Goal: Information Seeking & Learning: Learn about a topic

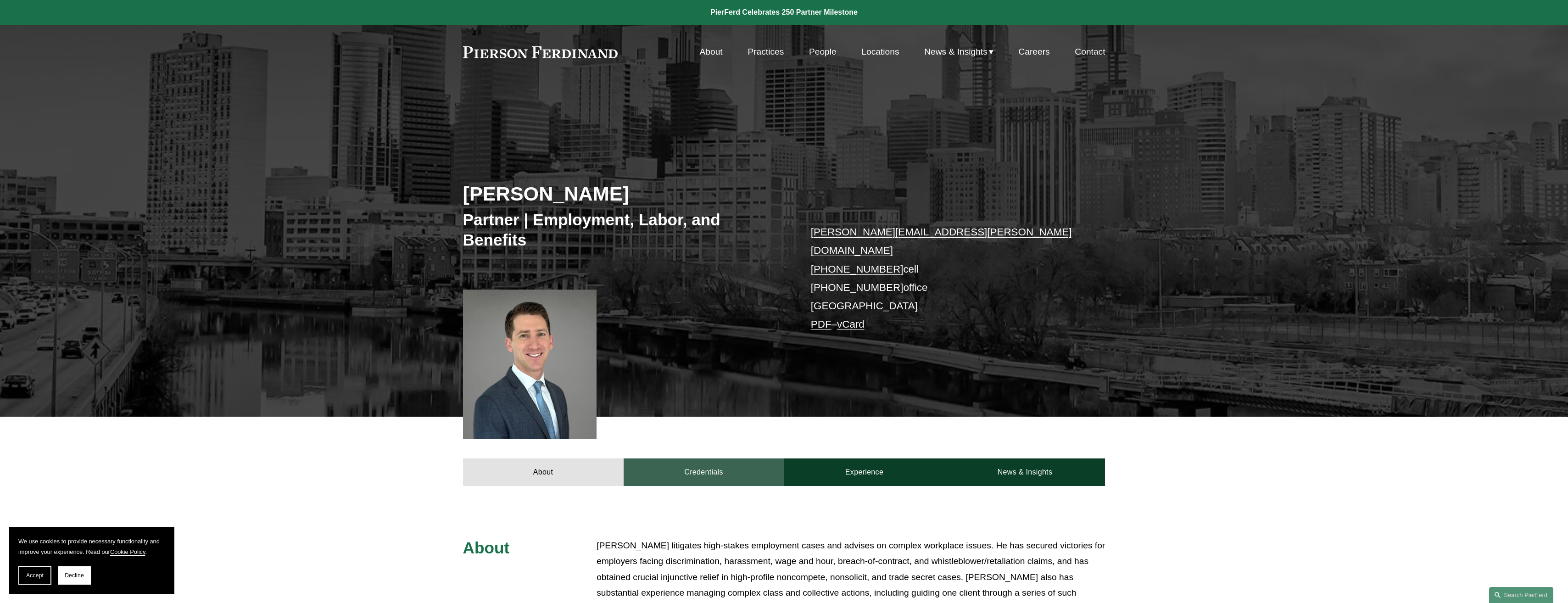
click at [763, 465] on link "Credentials" at bounding box center [704, 472] width 161 height 27
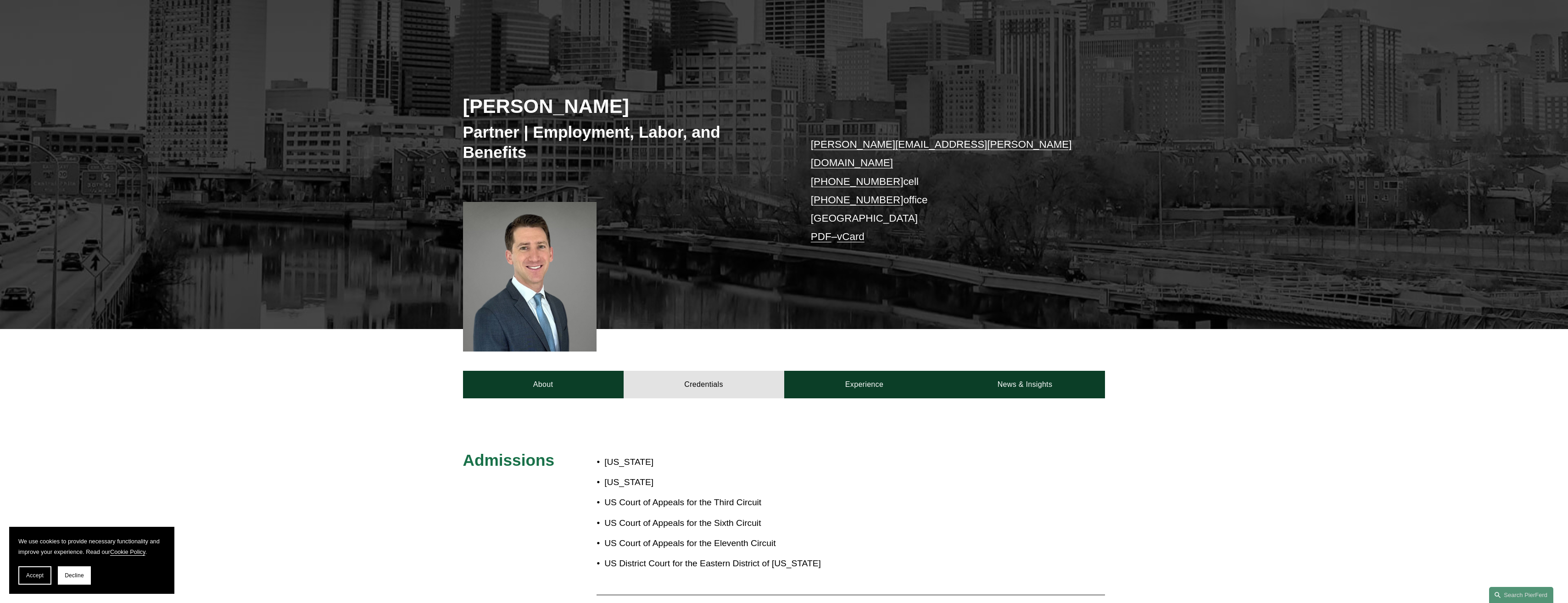
scroll to position [184, 0]
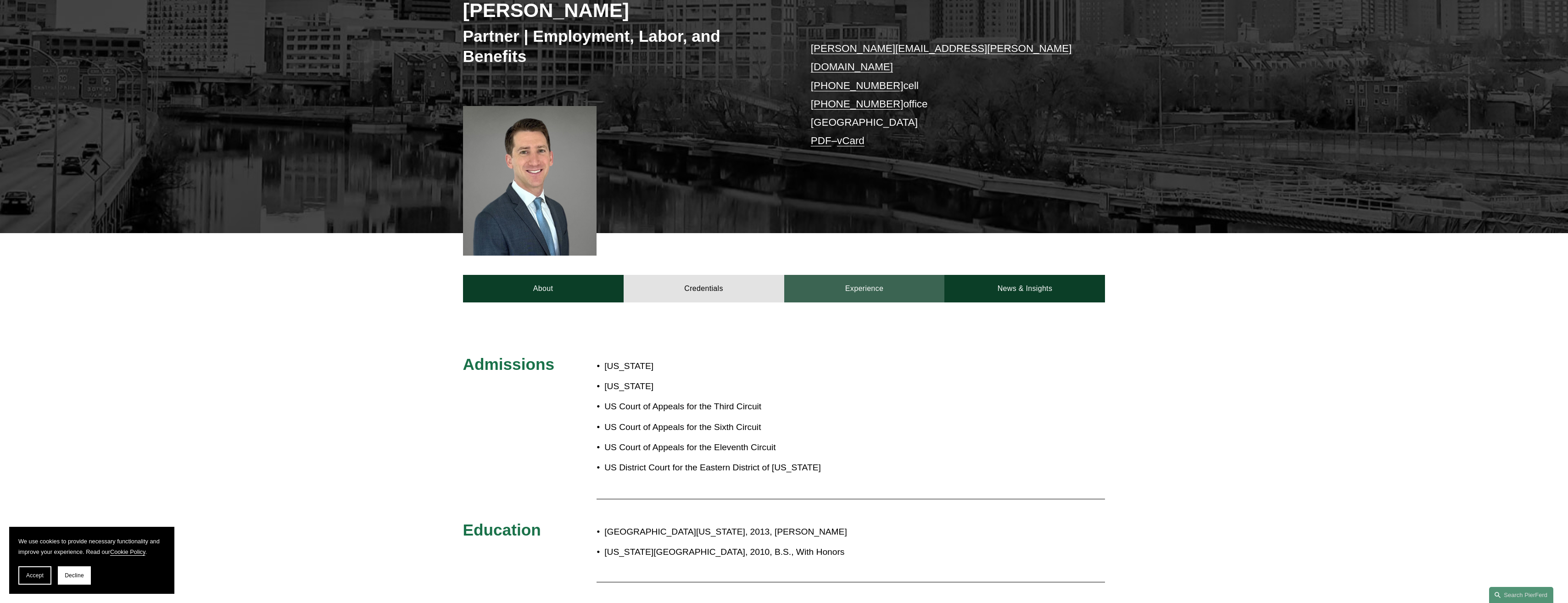
click at [853, 275] on link "Experience" at bounding box center [864, 288] width 161 height 27
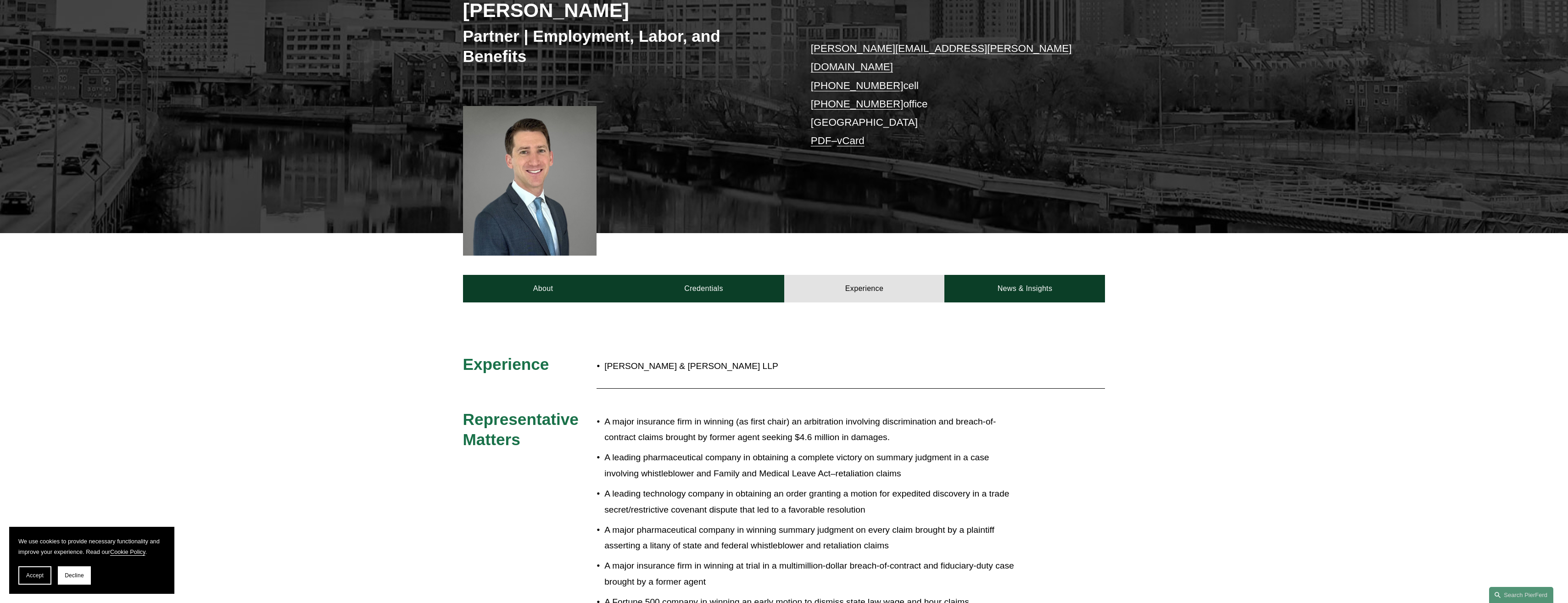
click at [804, 414] on p "A major insurance firm in winning (as first chair) an arbitration involving dis…" at bounding box center [814, 430] width 420 height 32
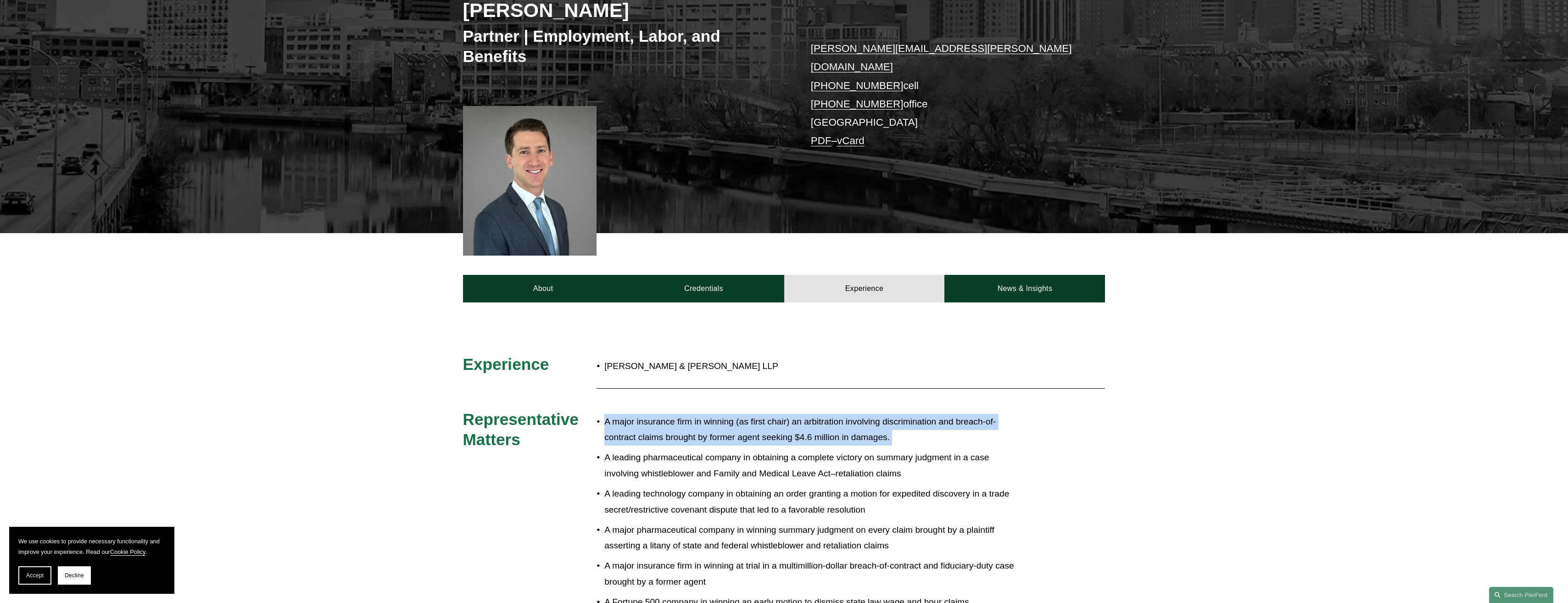
click at [803, 414] on p "A major insurance firm in winning (as first chair) an arbitration involving dis…" at bounding box center [814, 430] width 420 height 32
drag, startPoint x: 803, startPoint y: 409, endPoint x: 782, endPoint y: 411, distance: 21.1
click at [782, 414] on p "A major insurance firm in winning (as first chair) an arbitration involving dis…" at bounding box center [814, 430] width 420 height 32
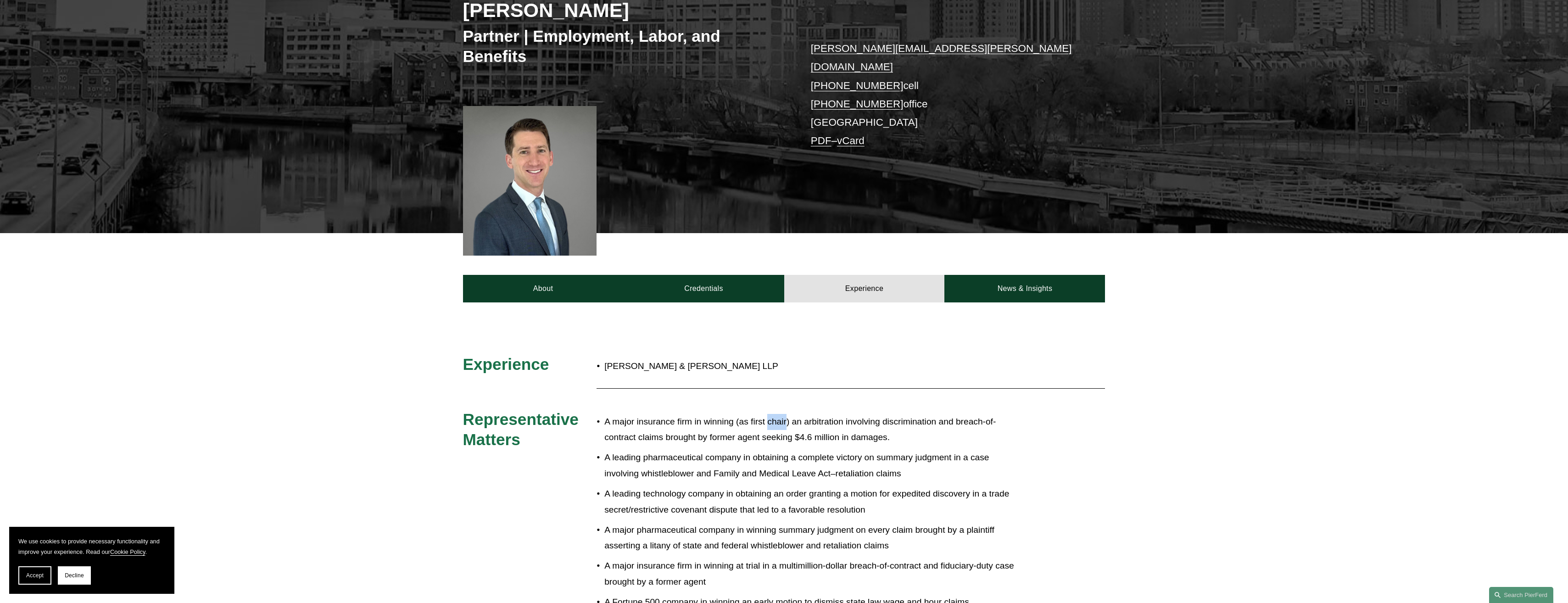
click at [782, 414] on p "A major insurance firm in winning (as first chair) an arbitration involving dis…" at bounding box center [814, 430] width 420 height 32
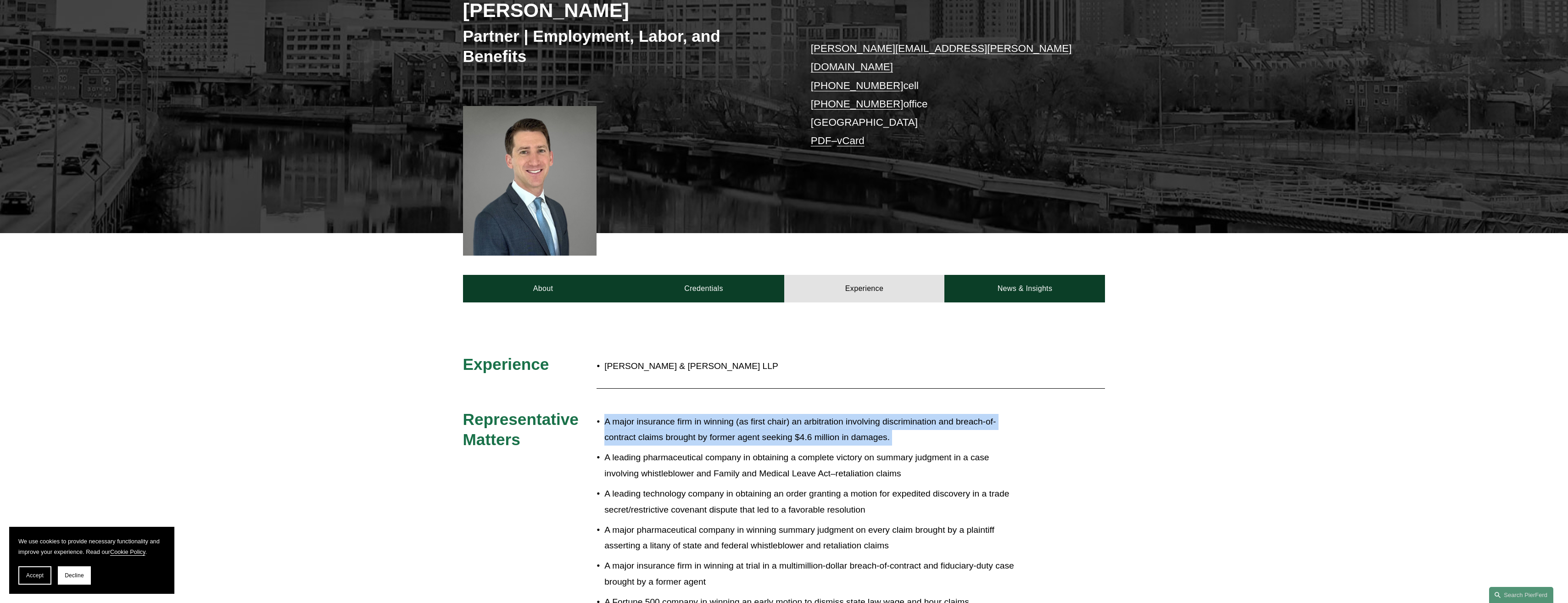
click at [782, 414] on p "A major insurance firm in winning (as first chair) an arbitration involving dis…" at bounding box center [814, 430] width 420 height 32
drag, startPoint x: 782, startPoint y: 411, endPoint x: 769, endPoint y: 410, distance: 13.0
click at [768, 414] on p "A major insurance firm in winning (as first chair) an arbitration involving dis…" at bounding box center [814, 430] width 420 height 32
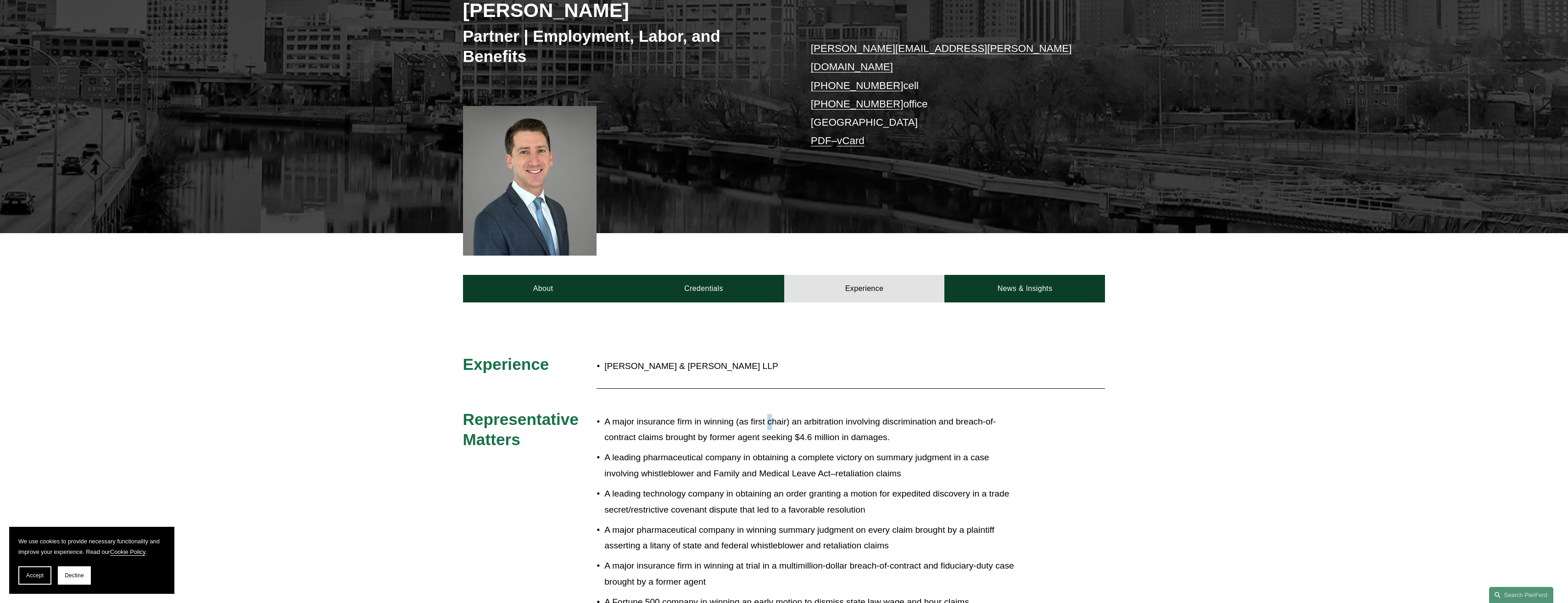
click at [770, 414] on p "A major insurance firm in winning (as first chair) an arbitration involving dis…" at bounding box center [814, 430] width 420 height 32
click at [800, 414] on p "A major insurance firm in winning (as first chair) an arbitration involving dis…" at bounding box center [814, 430] width 420 height 32
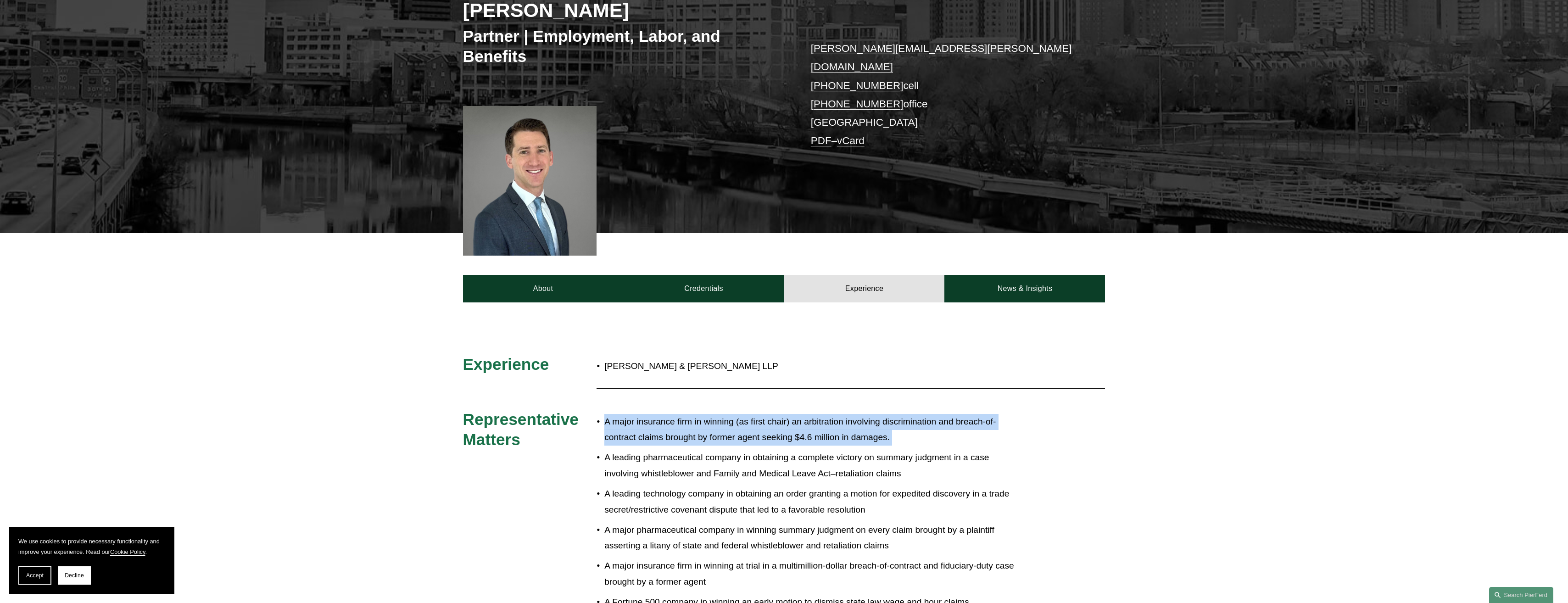
click at [800, 414] on p "A major insurance firm in winning (as first chair) an arbitration involving dis…" at bounding box center [814, 430] width 420 height 32
drag, startPoint x: 800, startPoint y: 414, endPoint x: 760, endPoint y: 410, distance: 40.2
click at [759, 414] on p "A major insurance firm in winning (as first chair) an arbitration involving dis…" at bounding box center [814, 430] width 420 height 32
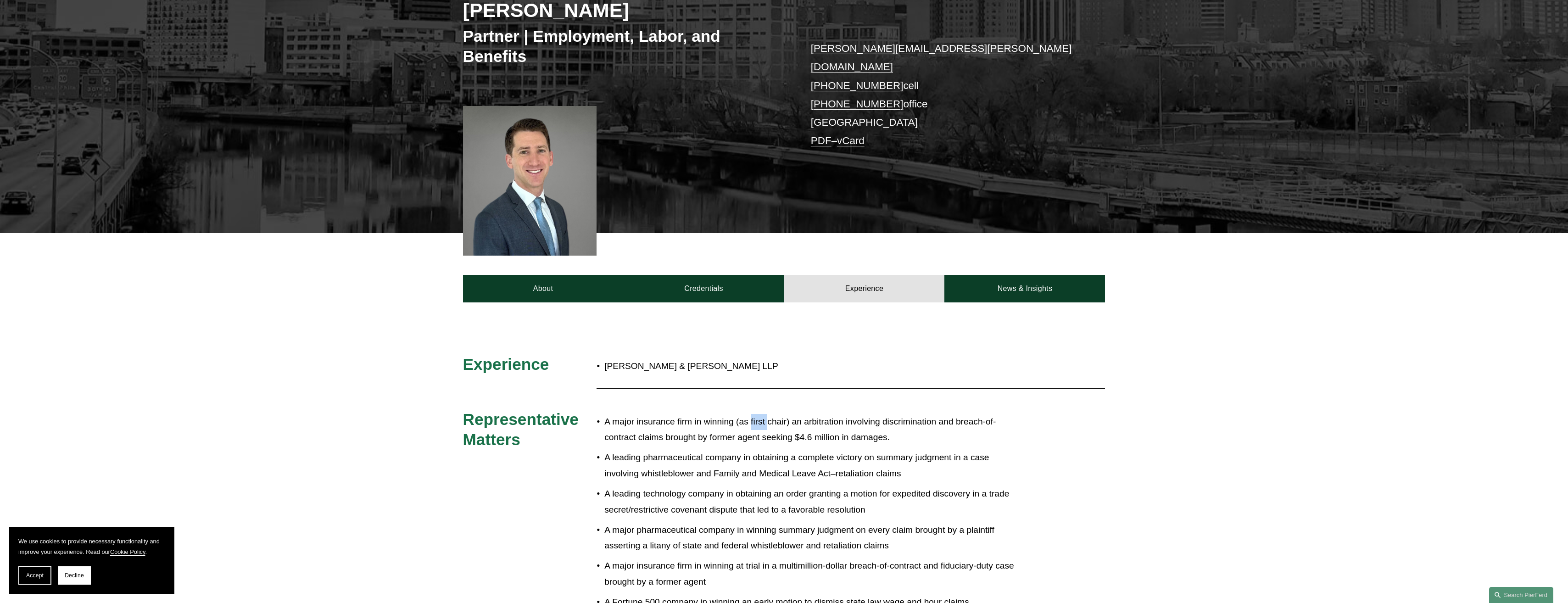
click at [760, 414] on p "A major insurance firm in winning (as first chair) an arbitration involving dis…" at bounding box center [814, 430] width 420 height 32
drag, startPoint x: 760, startPoint y: 410, endPoint x: 749, endPoint y: 410, distance: 11.0
click at [760, 414] on p "A major insurance firm in winning (as first chair) an arbitration involving dis…" at bounding box center [814, 430] width 420 height 32
click at [743, 414] on p "A major insurance firm in winning (as first chair) an arbitration involving dis…" at bounding box center [814, 430] width 420 height 32
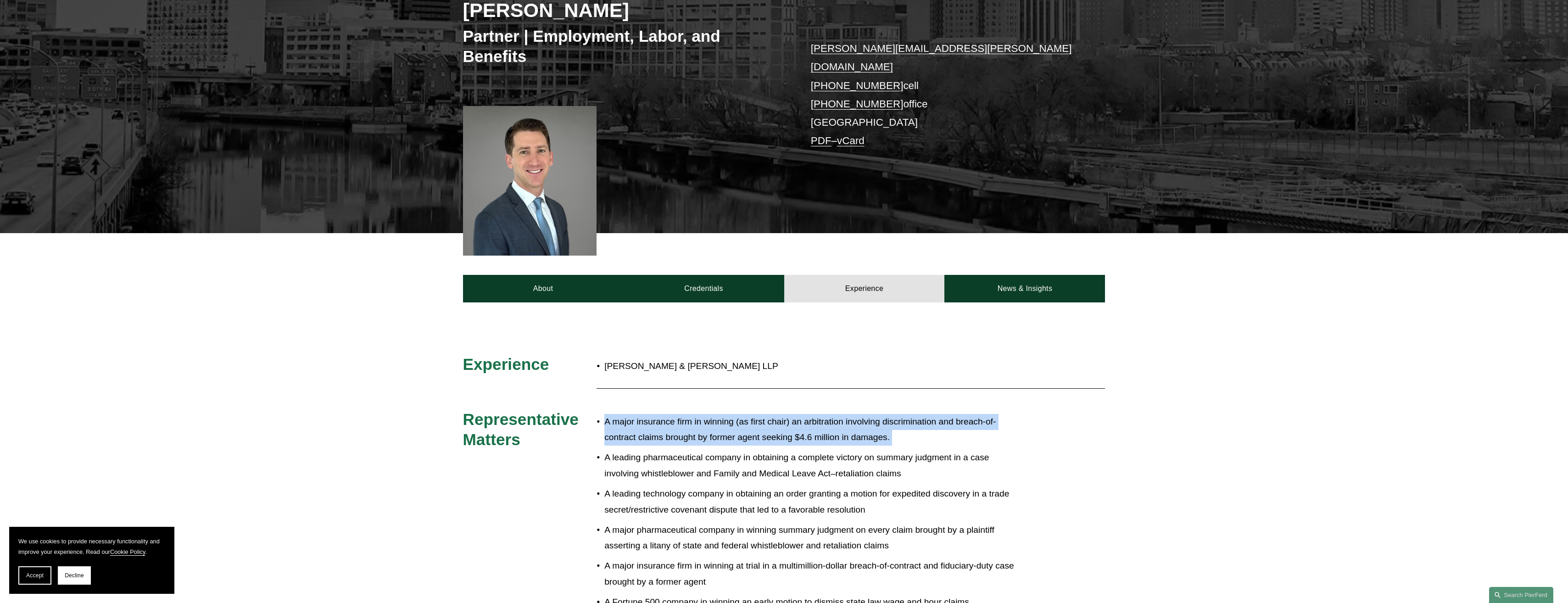
click at [743, 414] on p "A major insurance firm in winning (as first chair) an arbitration involving dis…" at bounding box center [814, 430] width 420 height 32
drag, startPoint x: 743, startPoint y: 411, endPoint x: 826, endPoint y: 429, distance: 84.9
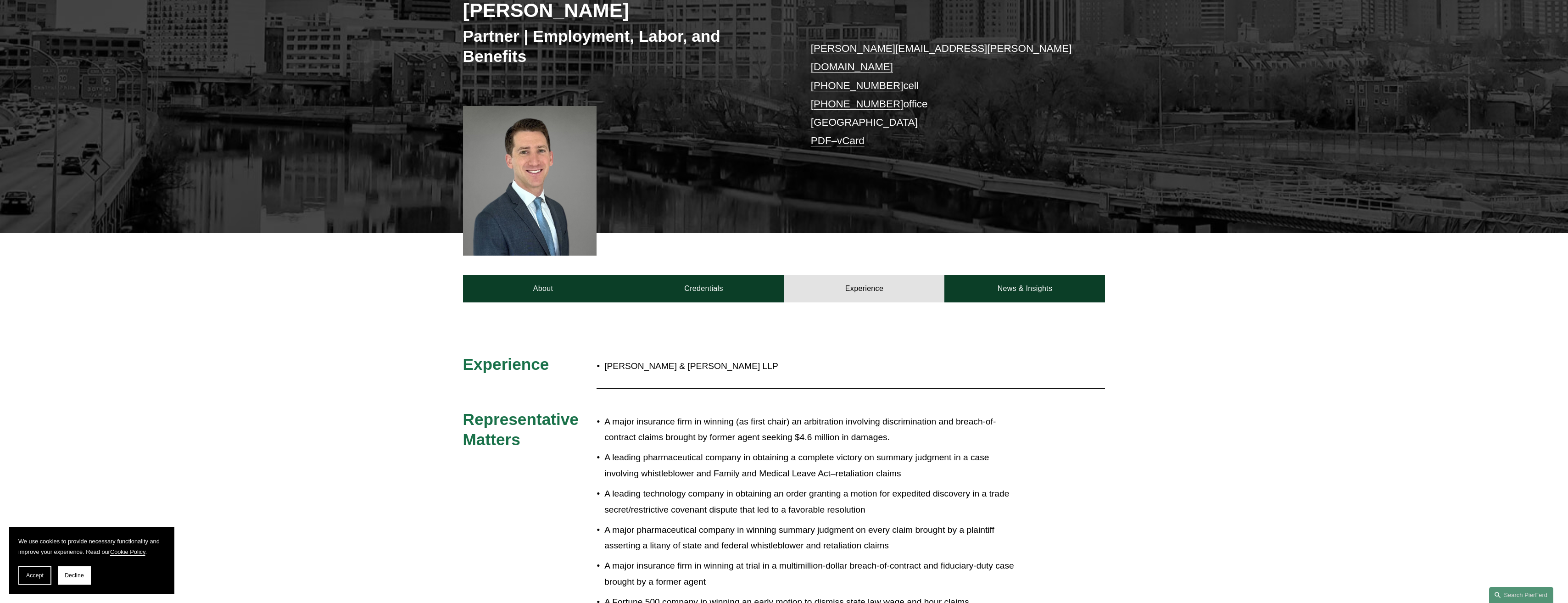
click at [1028, 256] on div "About Credentials Experience News & Insights" at bounding box center [784, 267] width 1568 height 69
click at [1023, 275] on link "News & Insights" at bounding box center [1025, 288] width 161 height 27
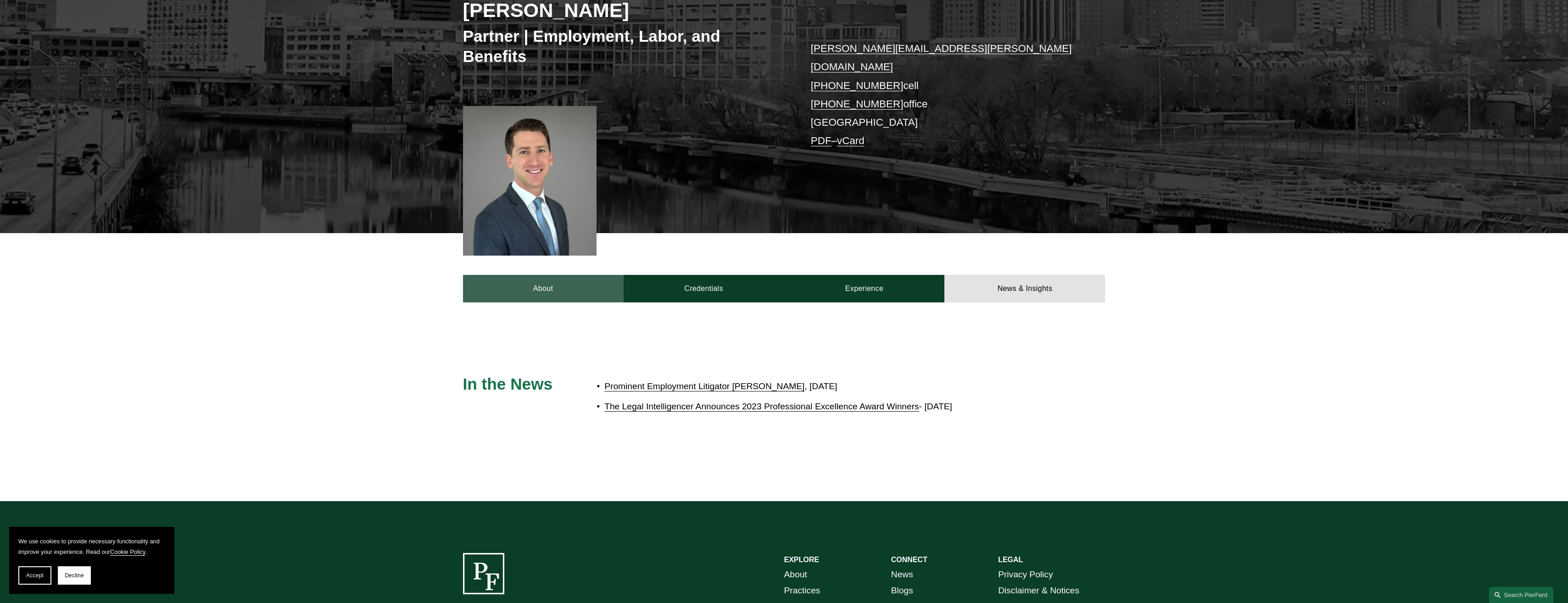
click at [550, 275] on link "About" at bounding box center [543, 288] width 161 height 27
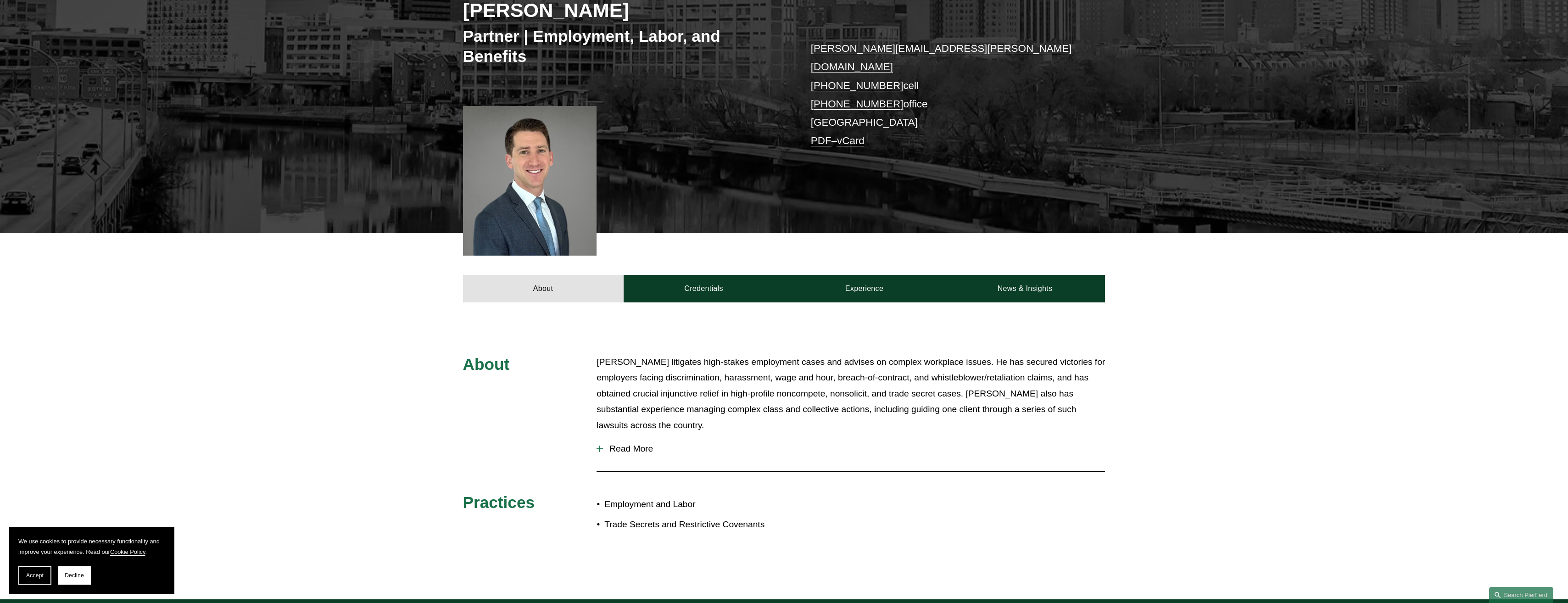
click at [703, 363] on p "Benjamin K. Jacobs litigates high-stakes employment cases and advises on comple…" at bounding box center [850, 394] width 509 height 80
drag, startPoint x: 703, startPoint y: 363, endPoint x: 694, endPoint y: 362, distance: 9.1
click at [702, 363] on p "Benjamin K. Jacobs litigates high-stakes employment cases and advises on comple…" at bounding box center [850, 394] width 509 height 80
click at [664, 363] on p "Benjamin K. Jacobs litigates high-stakes employment cases and advises on comple…" at bounding box center [850, 394] width 509 height 80
click at [654, 374] on p "Benjamin K. Jacobs litigates high-stakes employment cases and advises on comple…" at bounding box center [850, 394] width 509 height 80
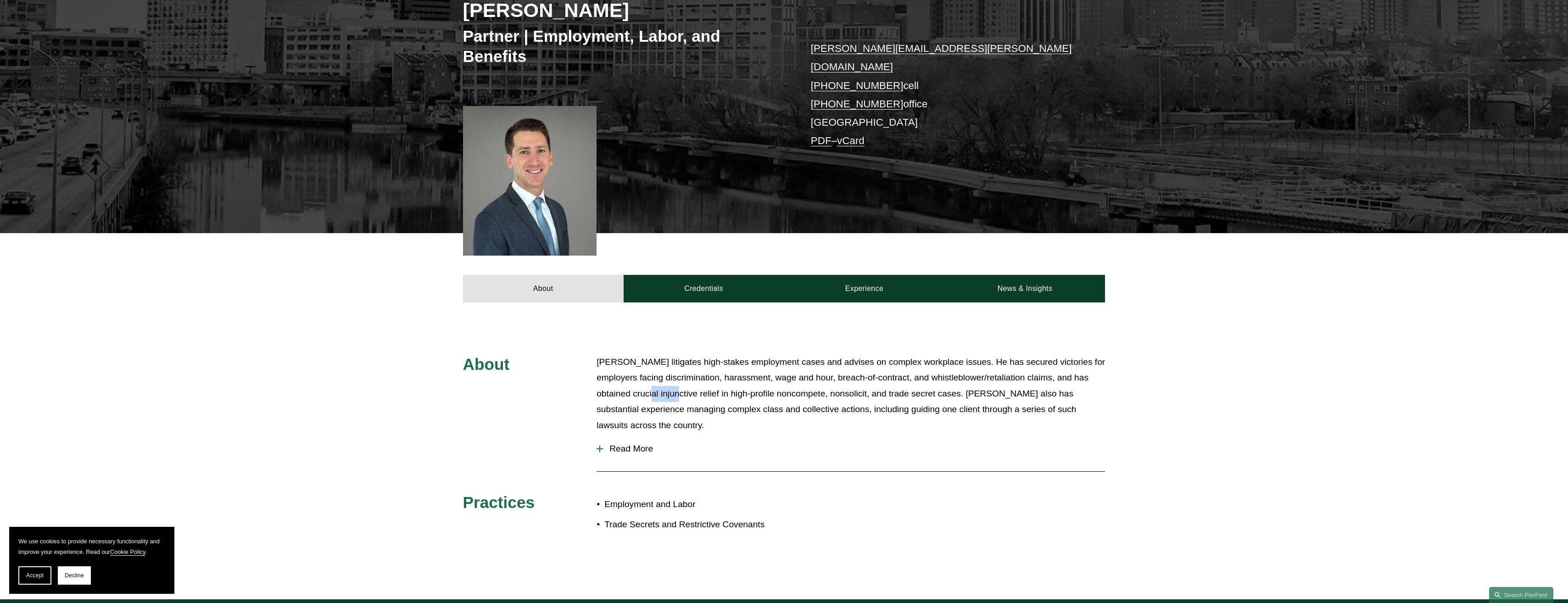
click at [654, 374] on p "Benjamin K. Jacobs litigates high-stakes employment cases and advises on comple…" at bounding box center [850, 394] width 509 height 80
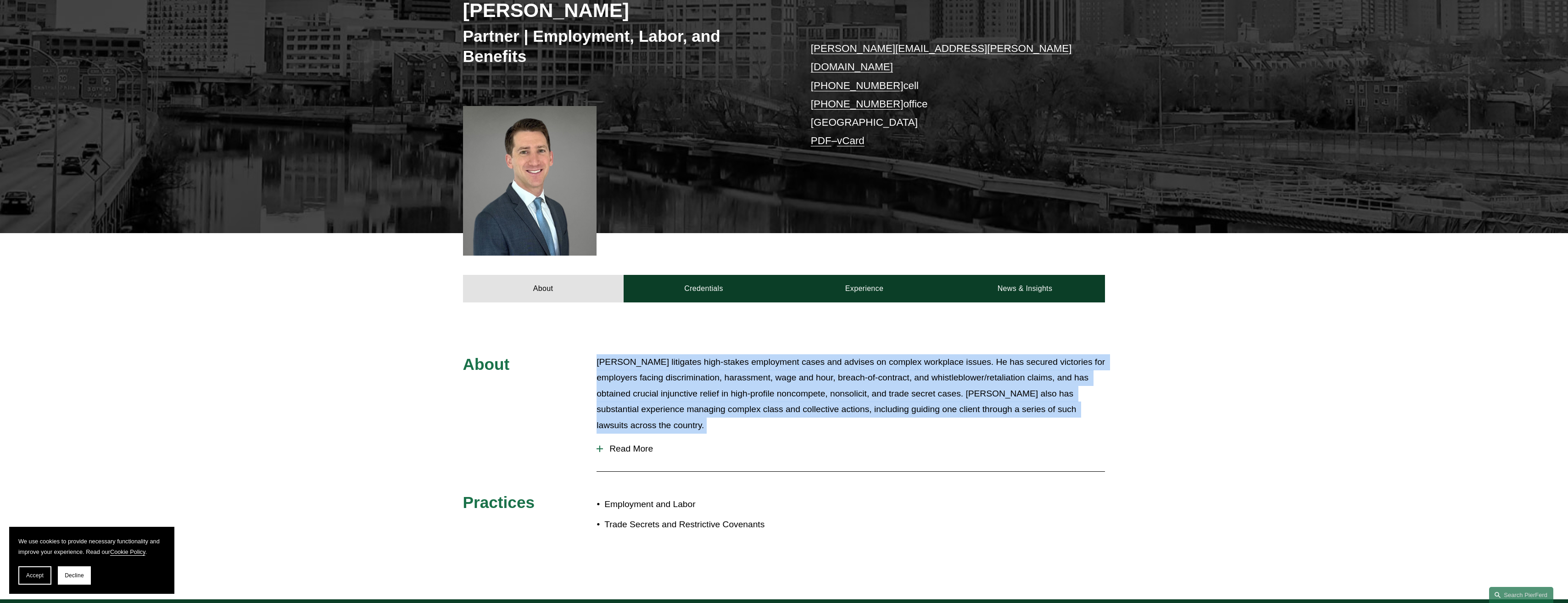
click at [654, 374] on p "Benjamin K. Jacobs litigates high-stakes employment cases and advises on comple…" at bounding box center [850, 394] width 509 height 80
drag, startPoint x: 654, startPoint y: 374, endPoint x: 709, endPoint y: 376, distance: 55.0
click at [709, 376] on p "Benjamin K. Jacobs litigates high-stakes employment cases and advises on comple…" at bounding box center [850, 394] width 509 height 80
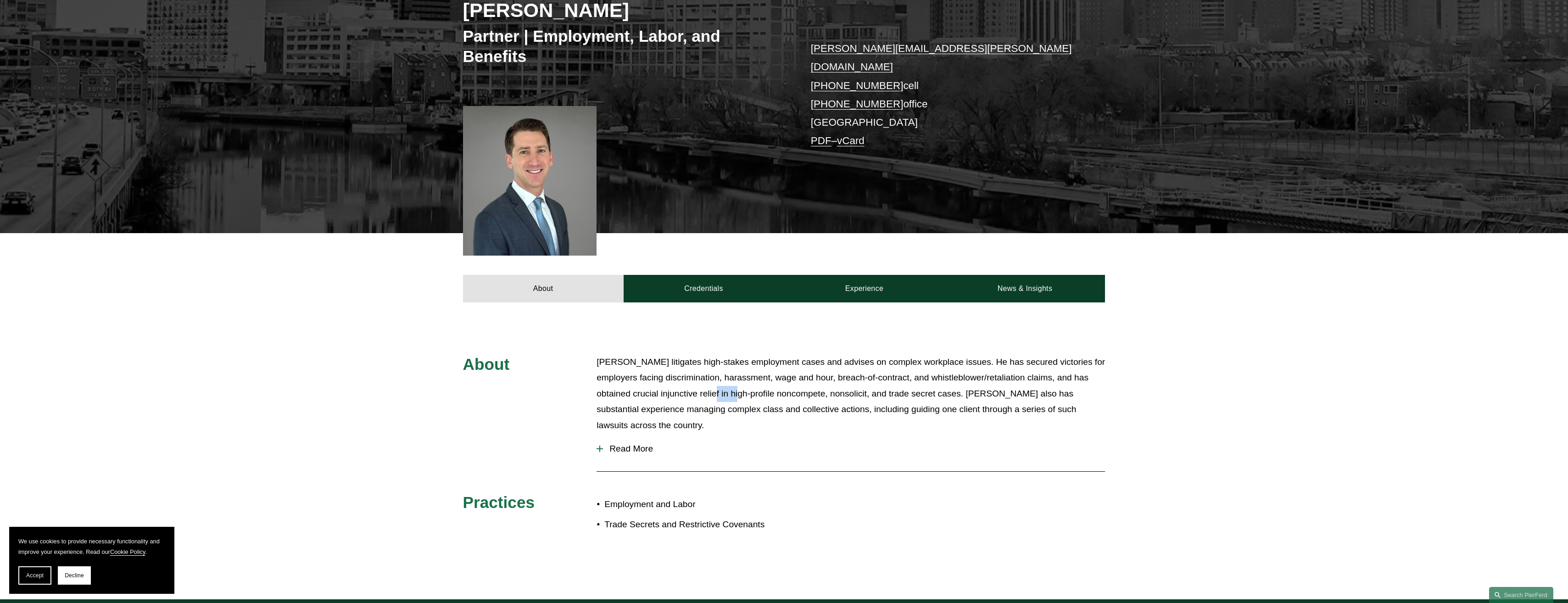
click at [709, 376] on p "Benjamin K. Jacobs litigates high-stakes employment cases and advises on comple…" at bounding box center [850, 394] width 509 height 80
drag, startPoint x: 709, startPoint y: 376, endPoint x: 698, endPoint y: 377, distance: 11.0
click at [698, 377] on p "Benjamin K. Jacobs litigates high-stakes employment cases and advises on comple…" at bounding box center [850, 394] width 509 height 80
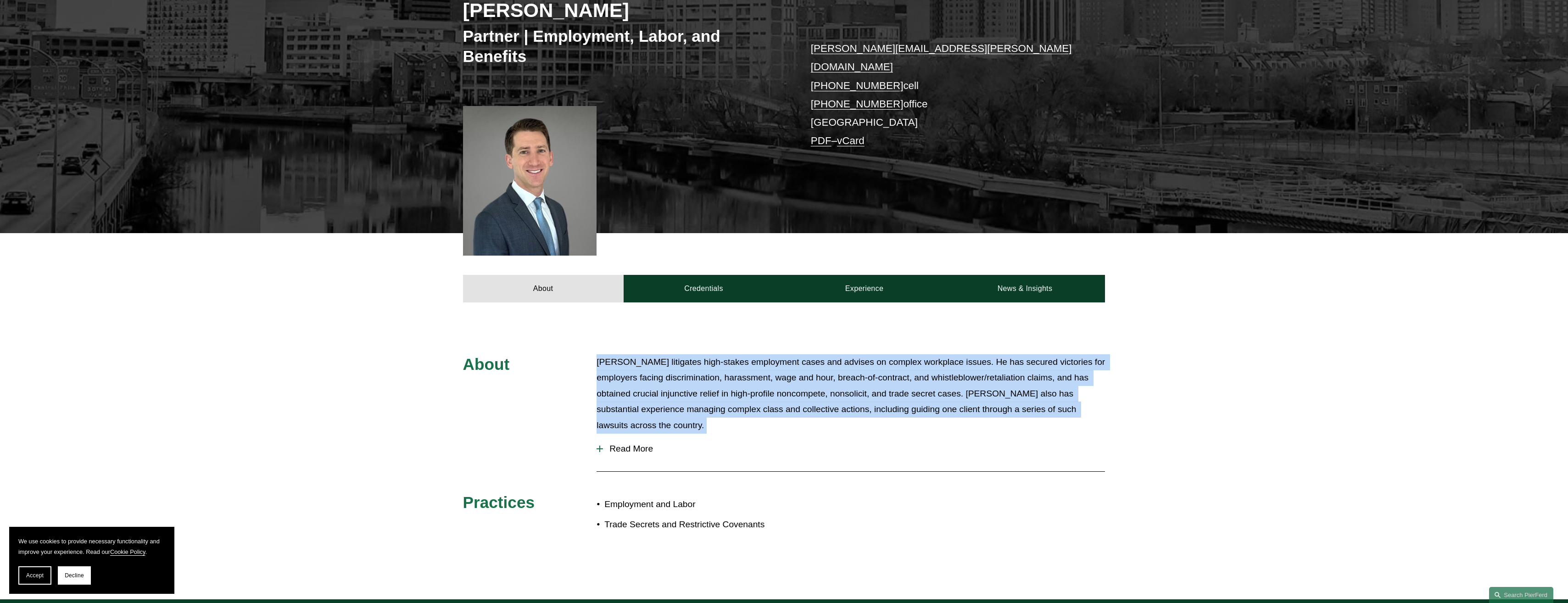
click at [698, 377] on p "Benjamin K. Jacobs litigates high-stakes employment cases and advises on comple…" at bounding box center [850, 394] width 509 height 80
drag, startPoint x: 698, startPoint y: 377, endPoint x: 683, endPoint y: 380, distance: 15.3
click at [683, 380] on p "Benjamin K. Jacobs litigates high-stakes employment cases and advises on comple…" at bounding box center [850, 394] width 509 height 80
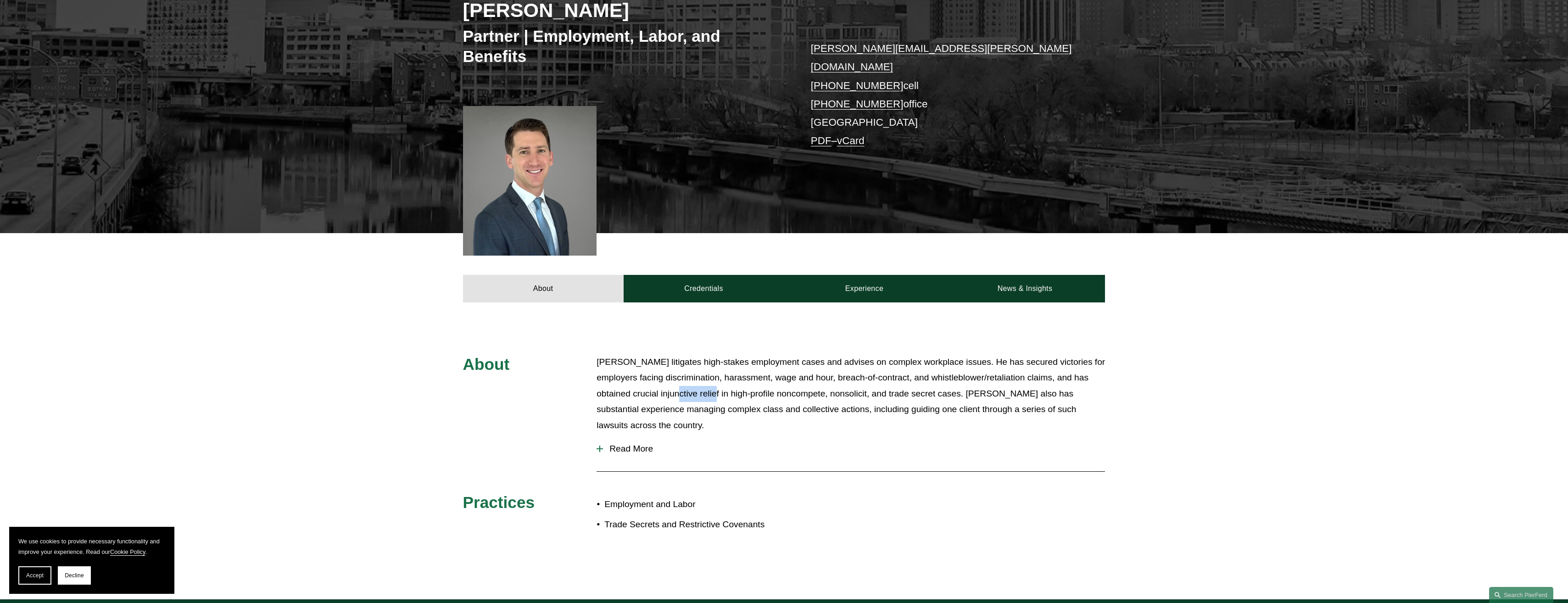
click at [683, 380] on p "Benjamin K. Jacobs litigates high-stakes employment cases and advises on comple…" at bounding box center [850, 394] width 509 height 80
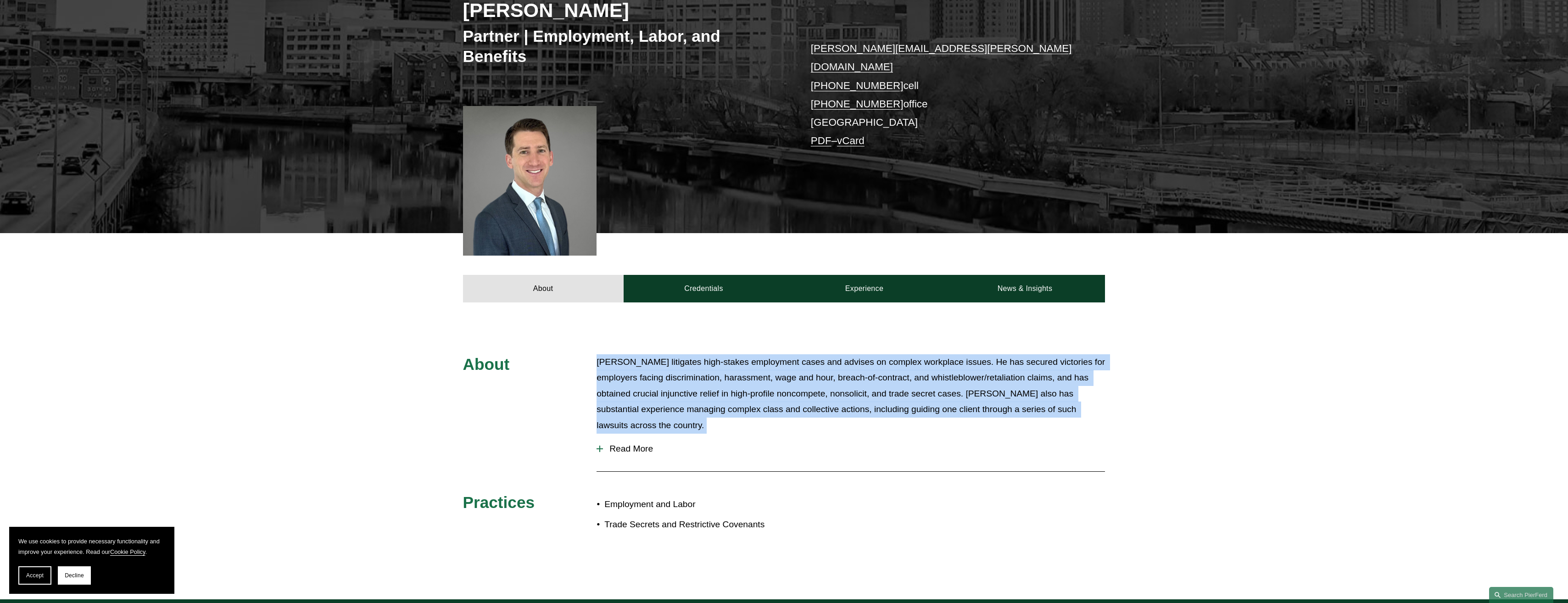
click at [683, 381] on p "Benjamin K. Jacobs litigates high-stakes employment cases and advises on comple…" at bounding box center [850, 394] width 509 height 80
drag, startPoint x: 683, startPoint y: 381, endPoint x: 671, endPoint y: 385, distance: 12.6
click at [671, 385] on p "Benjamin K. Jacobs litigates high-stakes employment cases and advises on comple…" at bounding box center [850, 394] width 509 height 80
click at [621, 444] on span "Read More" at bounding box center [854, 449] width 502 height 10
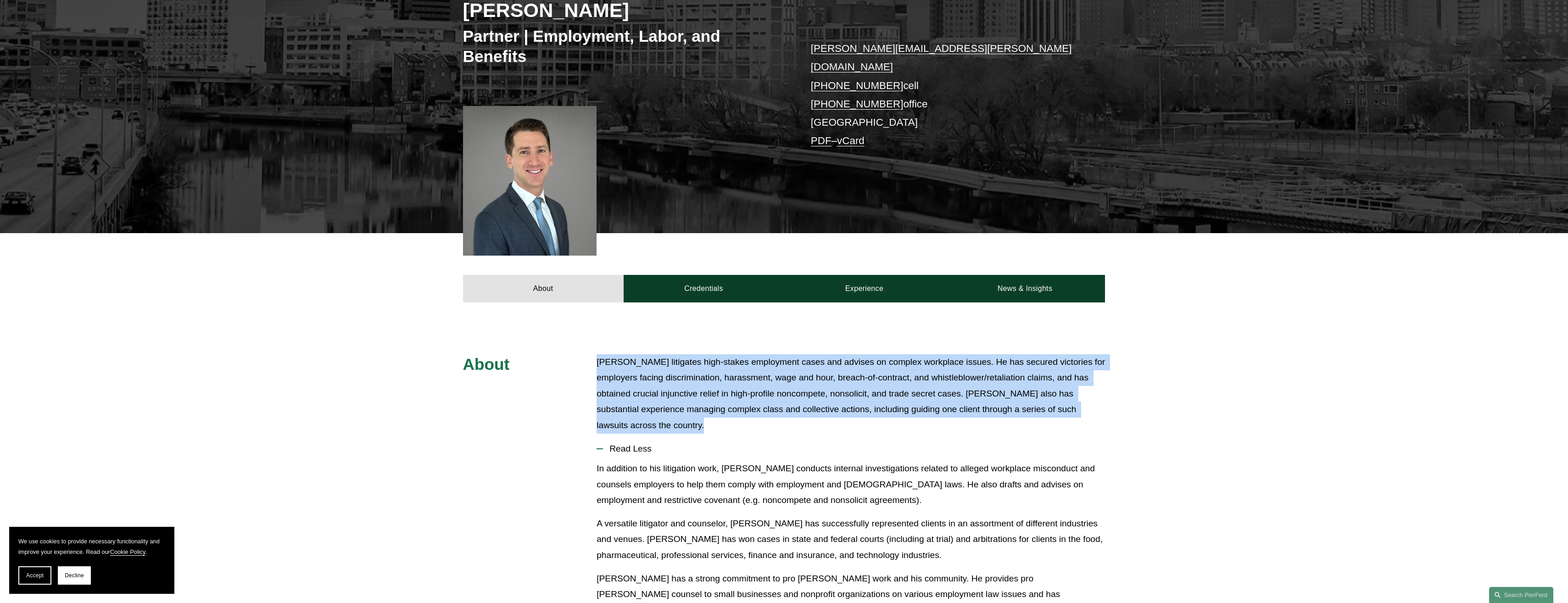
click at [673, 397] on p "Benjamin K. Jacobs litigates high-stakes employment cases and advises on comple…" at bounding box center [850, 394] width 509 height 80
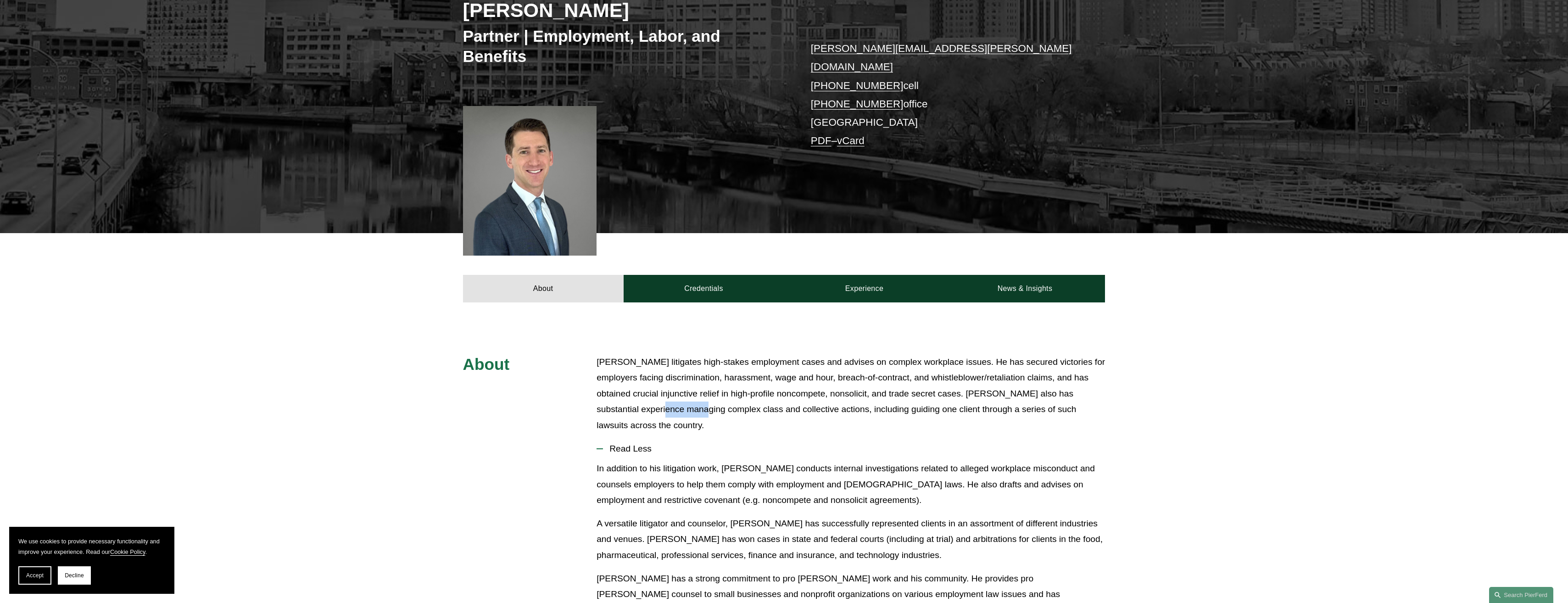
click at [673, 397] on p "Benjamin K. Jacobs litigates high-stakes employment cases and advises on comple…" at bounding box center [850, 394] width 509 height 80
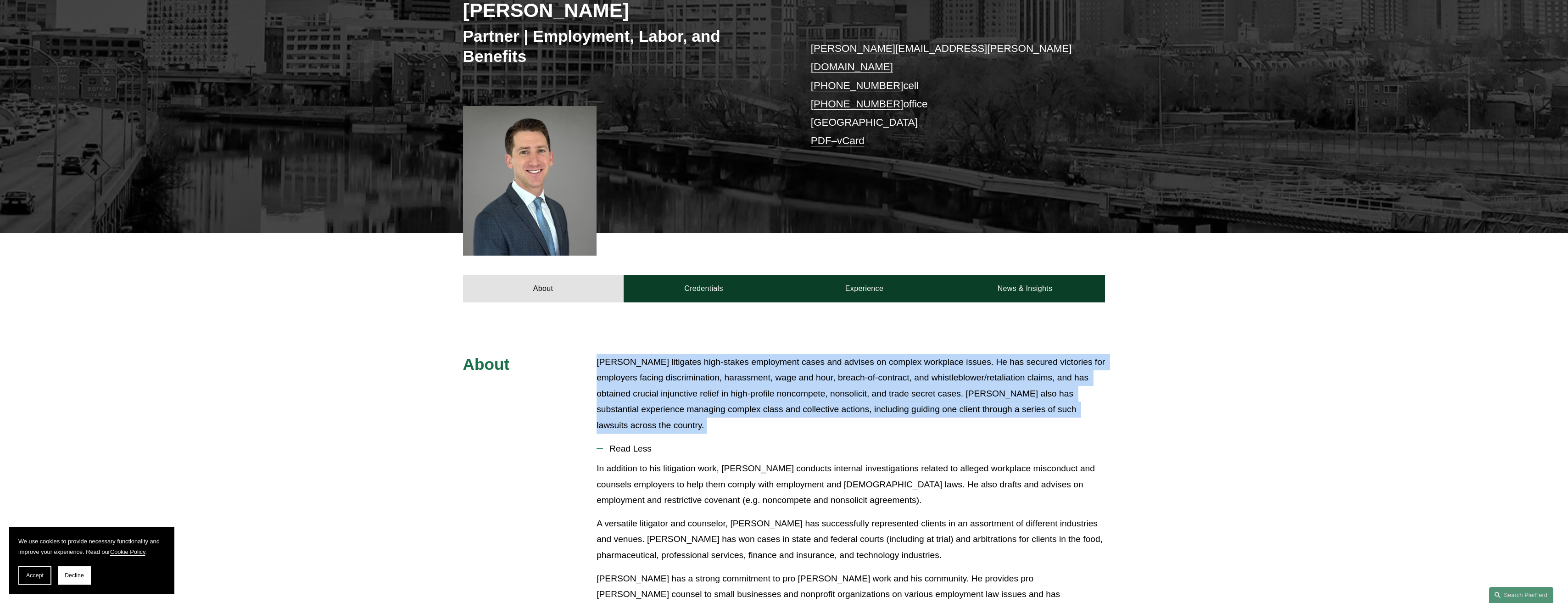
click at [673, 397] on p "Benjamin K. Jacobs litigates high-stakes employment cases and advises on comple…" at bounding box center [850, 394] width 509 height 80
drag, startPoint x: 673, startPoint y: 397, endPoint x: 664, endPoint y: 397, distance: 9.0
click at [664, 397] on p "Benjamin K. Jacobs litigates high-stakes employment cases and advises on comple…" at bounding box center [850, 394] width 509 height 80
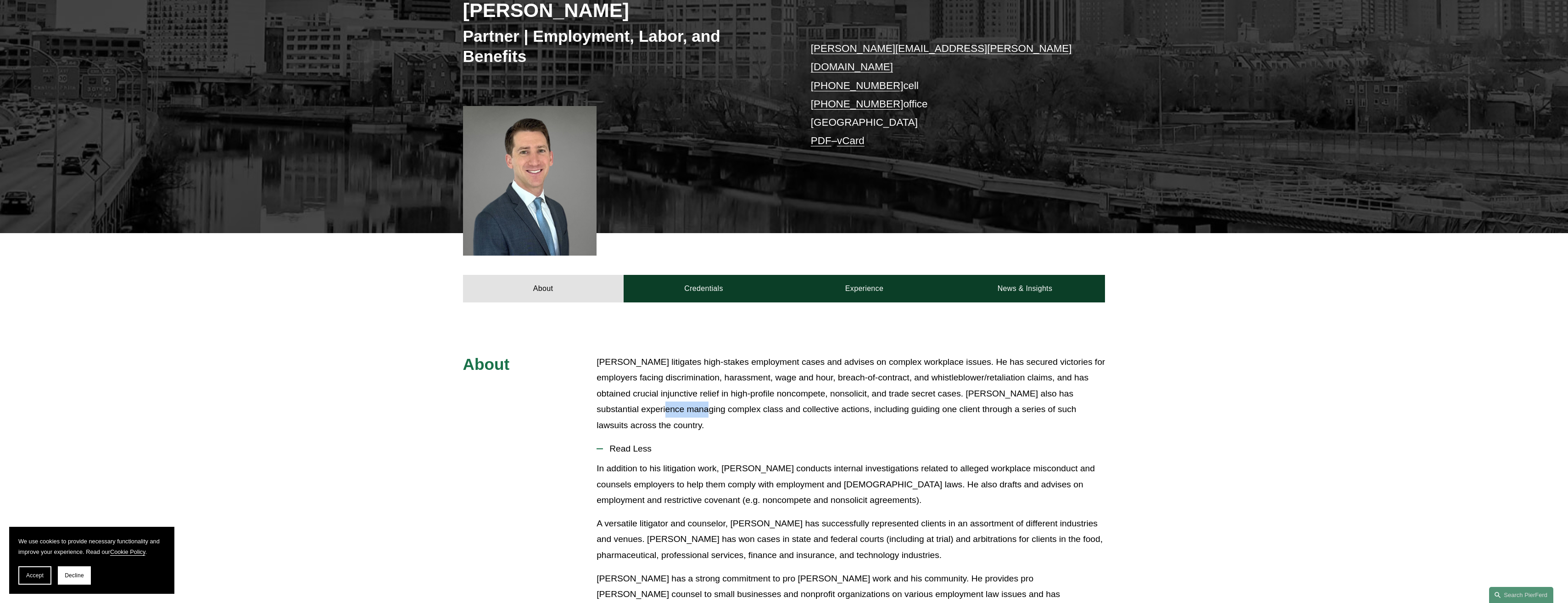
click at [664, 397] on p "Benjamin K. Jacobs litigates high-stakes employment cases and advises on comple…" at bounding box center [850, 394] width 509 height 80
click at [664, 399] on p "Benjamin K. Jacobs litigates high-stakes employment cases and advises on comple…" at bounding box center [850, 394] width 509 height 80
click at [649, 402] on p "Benjamin K. Jacobs litigates high-stakes employment cases and advises on comple…" at bounding box center [850, 394] width 509 height 80
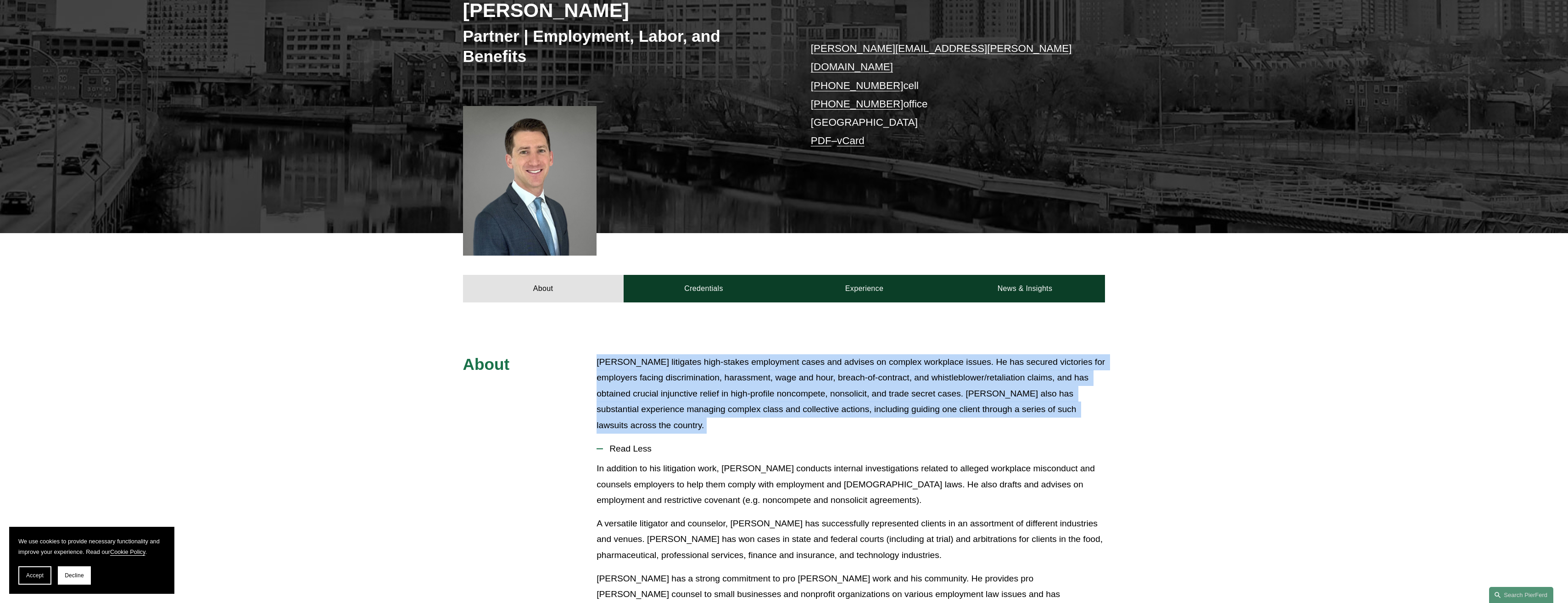
click at [649, 402] on p "Benjamin K. Jacobs litigates high-stakes employment cases and advises on comple…" at bounding box center [850, 394] width 509 height 80
drag, startPoint x: 649, startPoint y: 402, endPoint x: 654, endPoint y: 406, distance: 6.4
click at [654, 406] on p "Benjamin K. Jacobs litigates high-stakes employment cases and advises on comple…" at bounding box center [850, 394] width 509 height 80
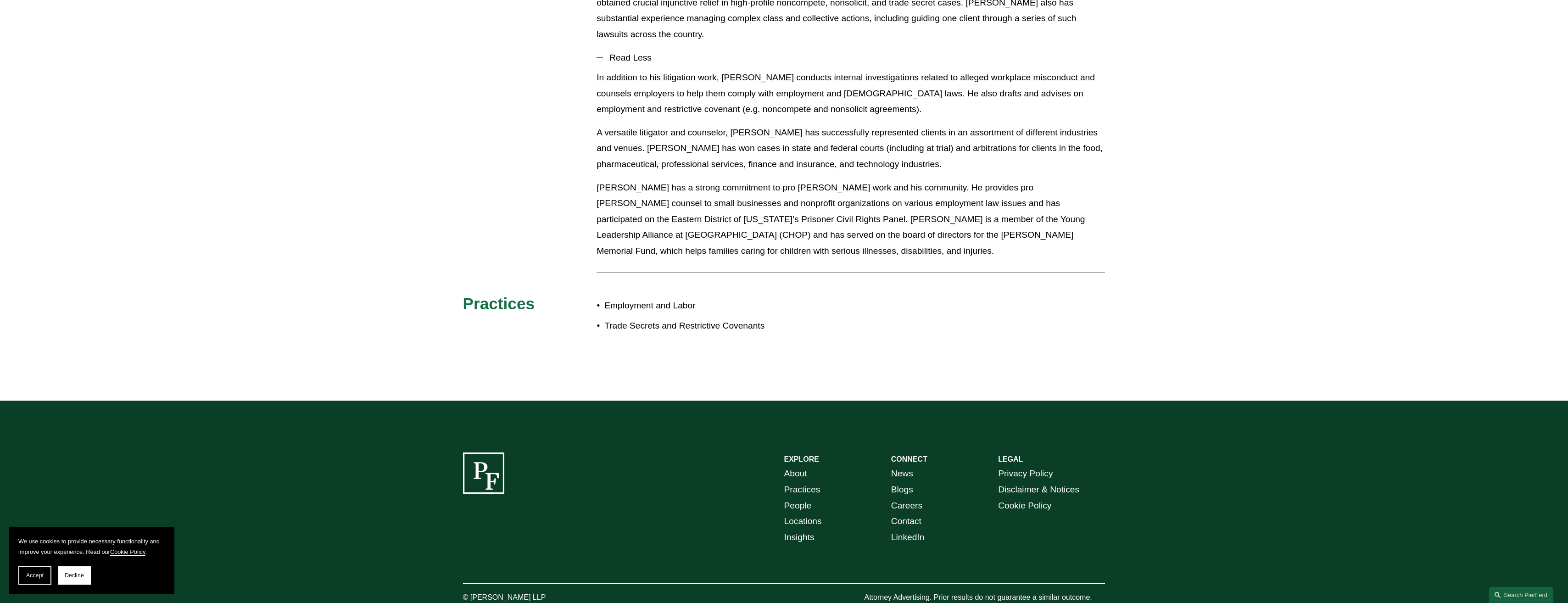
scroll to position [614, 0]
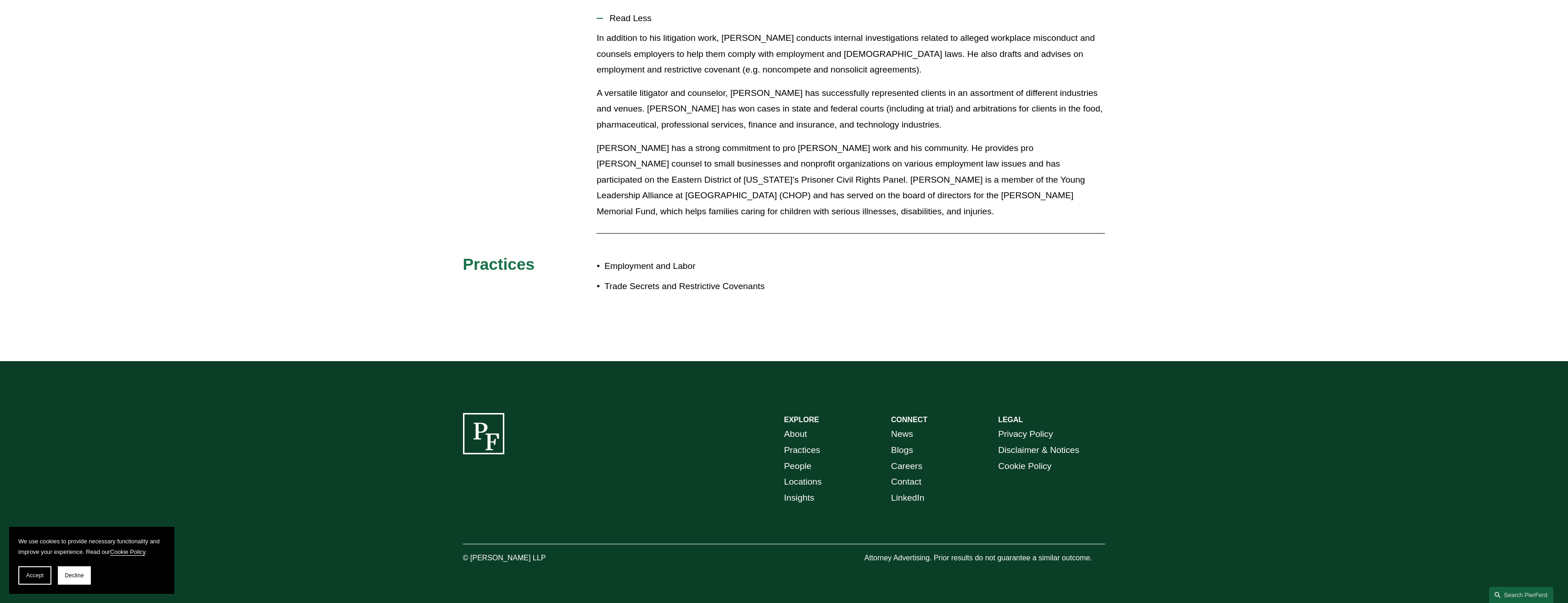
click at [805, 474] on link "Locations" at bounding box center [802, 482] width 38 height 16
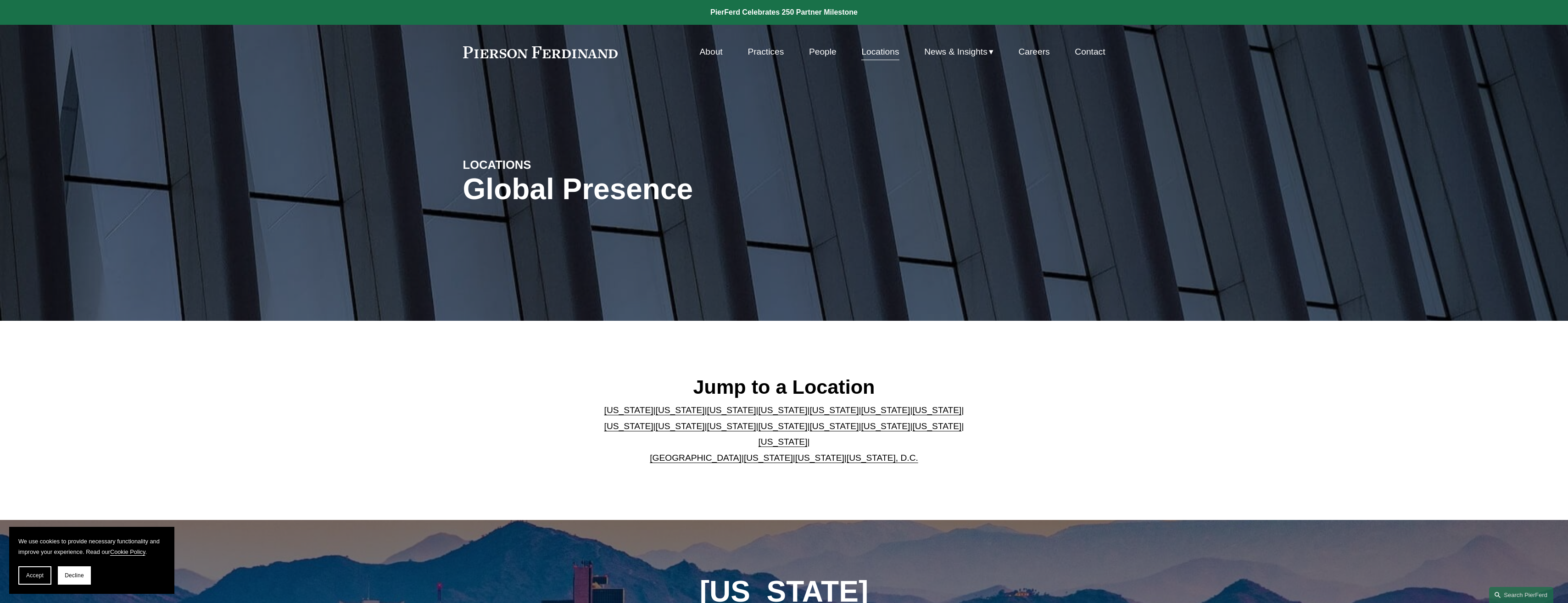
click at [710, 415] on link "[US_STATE]" at bounding box center [732, 410] width 49 height 10
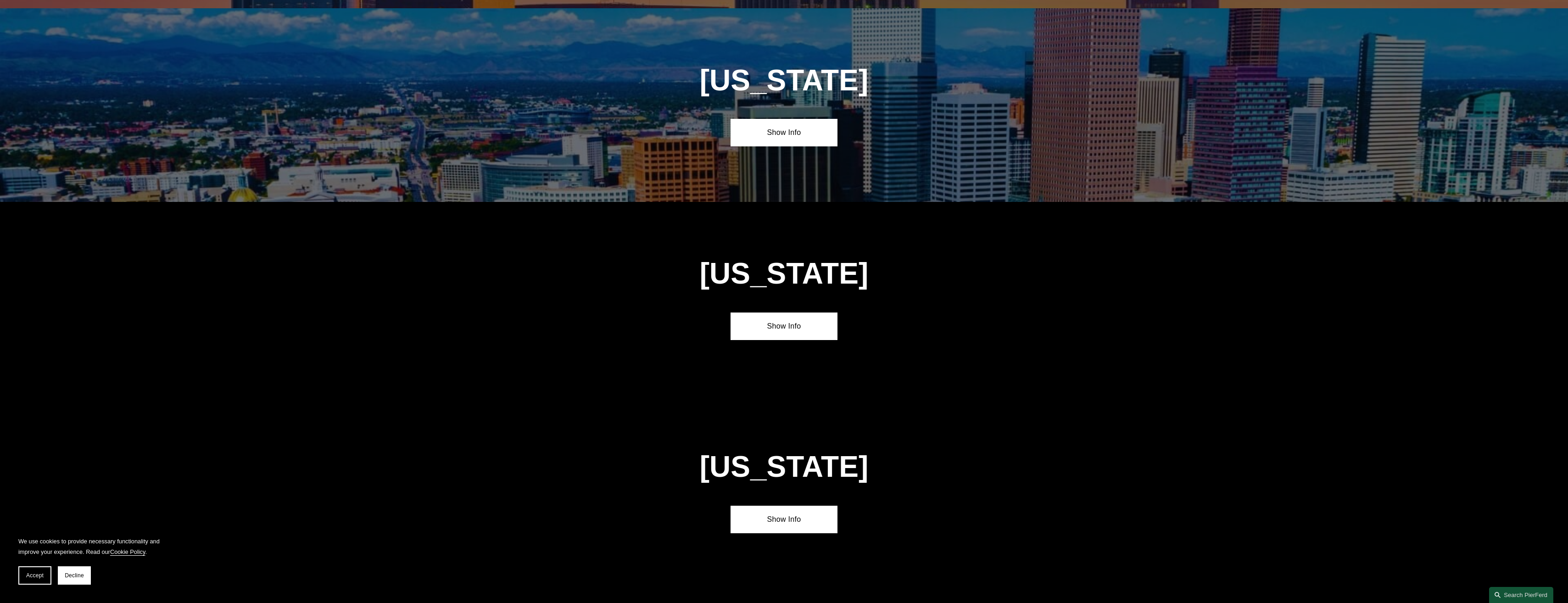
scroll to position [906, 0]
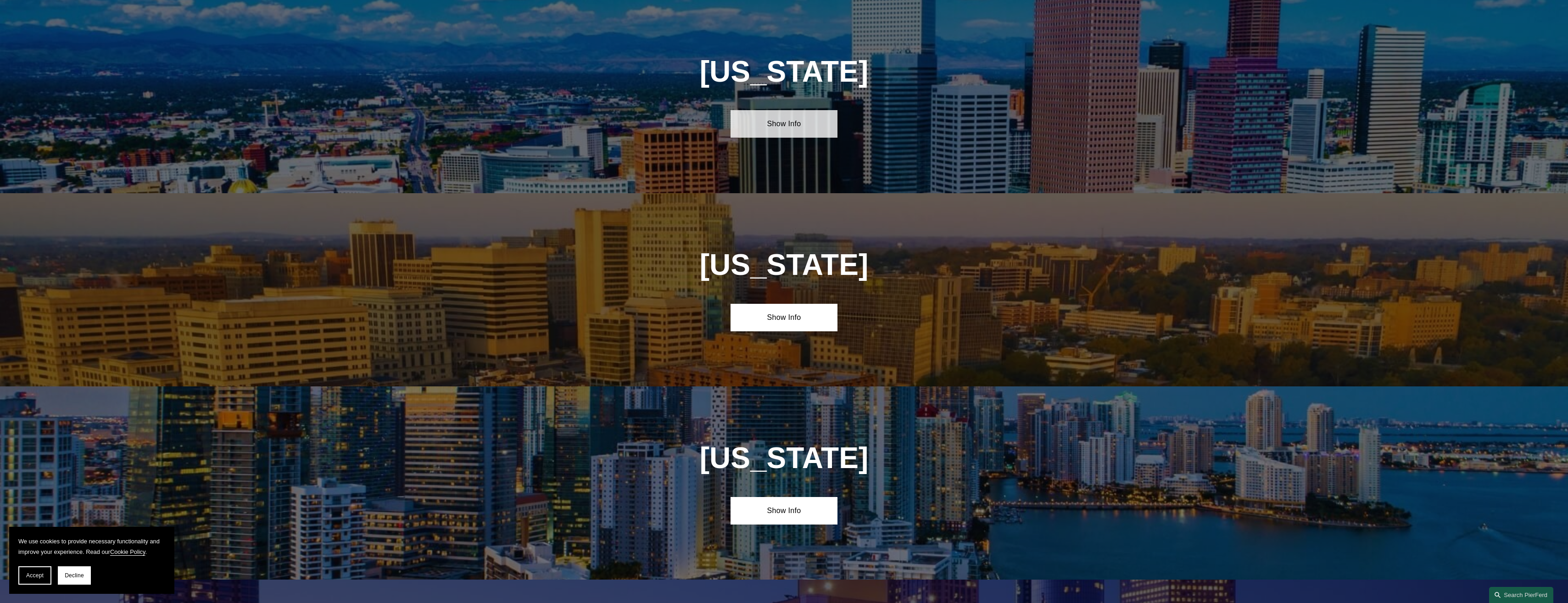
click at [771, 125] on link "Show Info" at bounding box center [783, 123] width 107 height 27
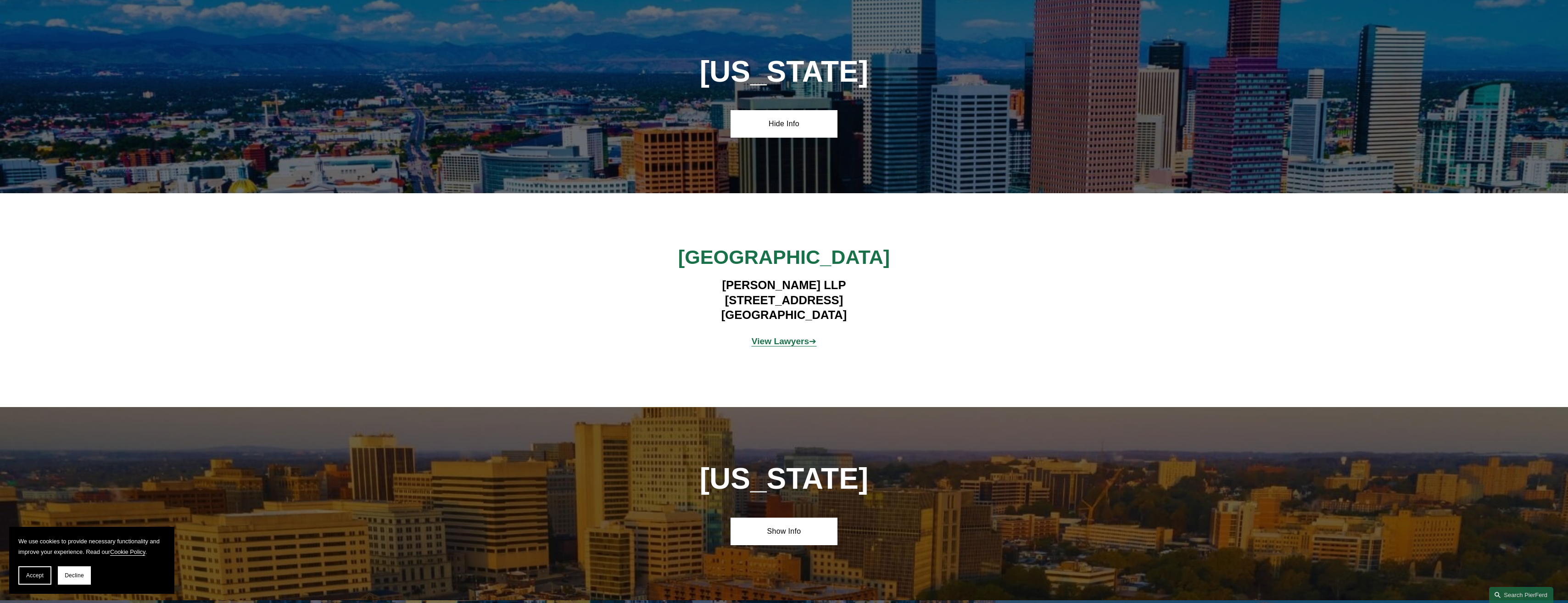
click at [785, 340] on strong "View Lawyers" at bounding box center [780, 341] width 58 height 10
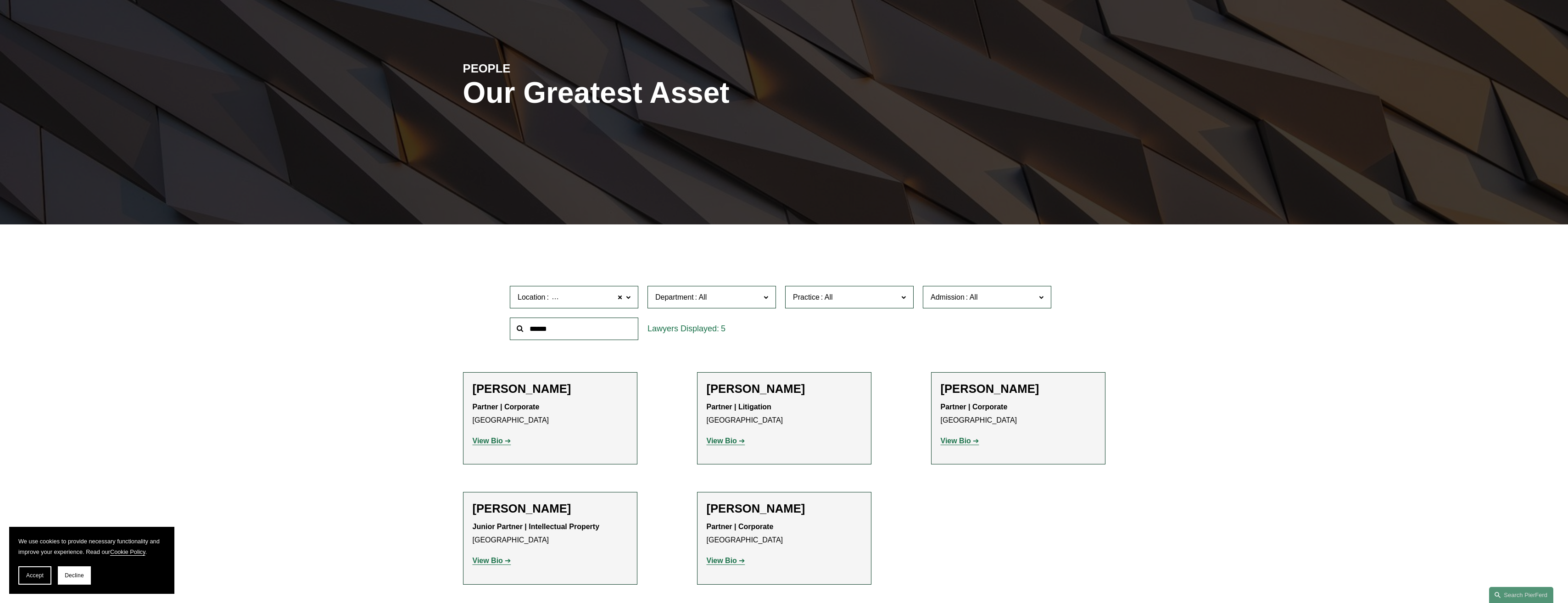
scroll to position [184, 0]
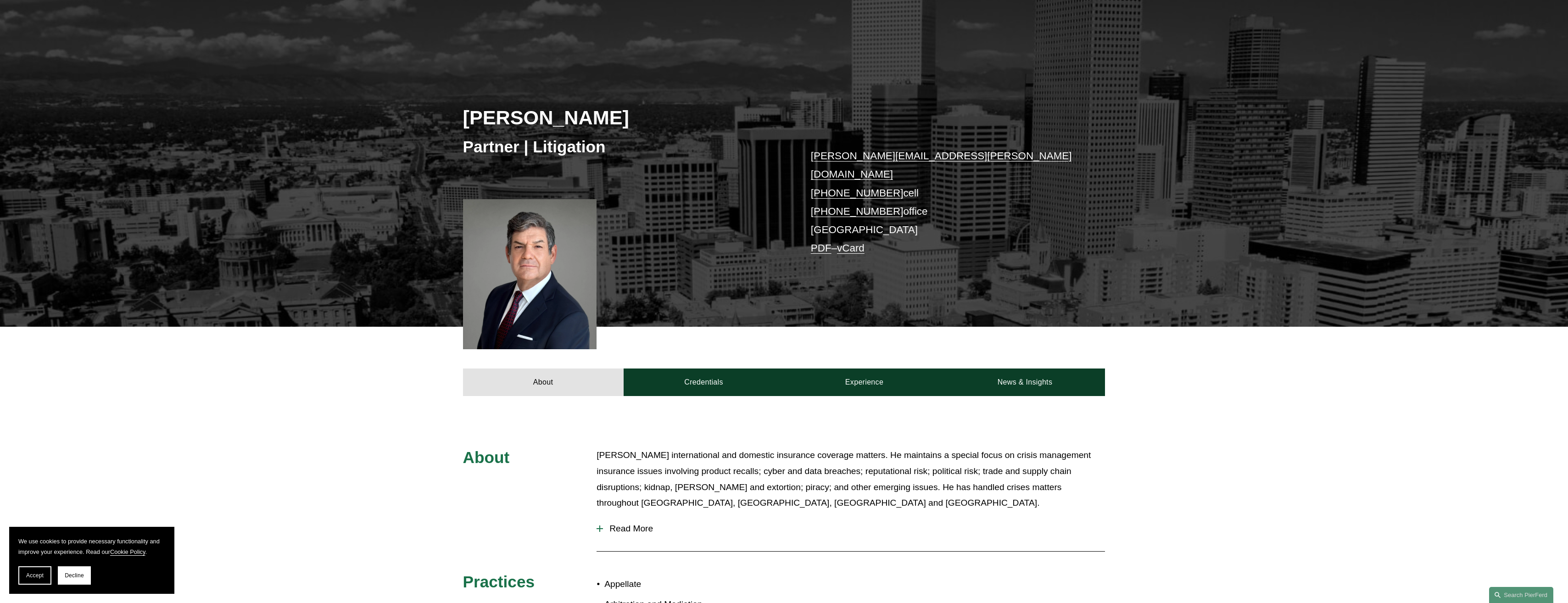
scroll to position [184, 0]
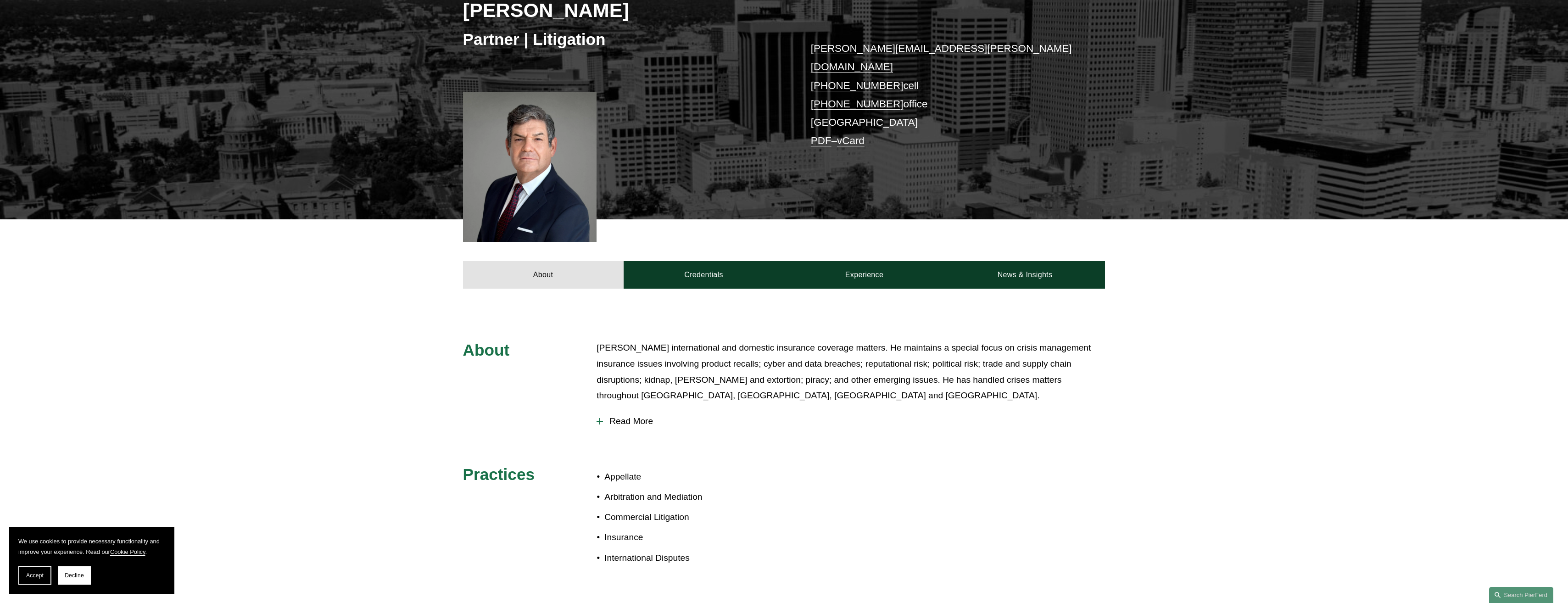
click at [698, 359] on p "Joe handles international and domestic insurance coverage matters. He maintains…" at bounding box center [850, 372] width 509 height 63
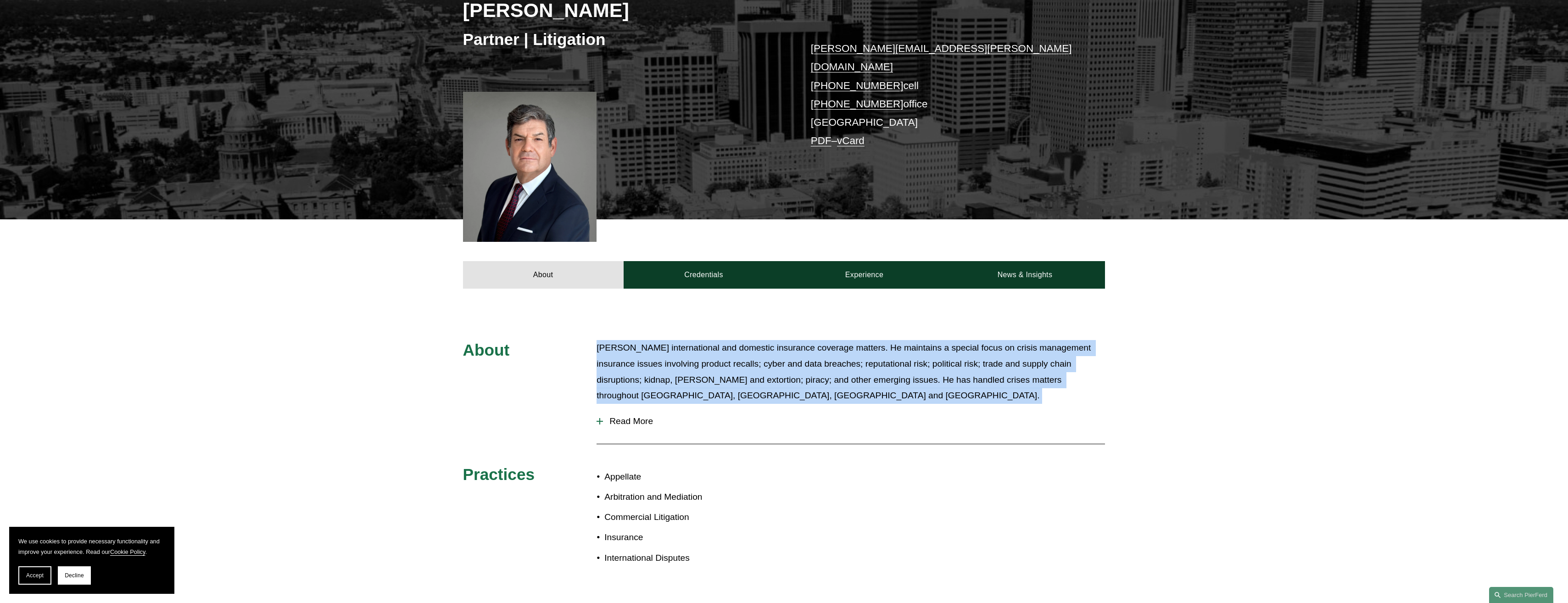
click at [698, 359] on p "Joe handles international and domestic insurance coverage matters. He maintains…" at bounding box center [850, 372] width 509 height 63
drag, startPoint x: 698, startPoint y: 359, endPoint x: 665, endPoint y: 360, distance: 33.0
click at [665, 360] on p "Joe handles international and domestic insurance coverage matters. He maintains…" at bounding box center [850, 372] width 509 height 63
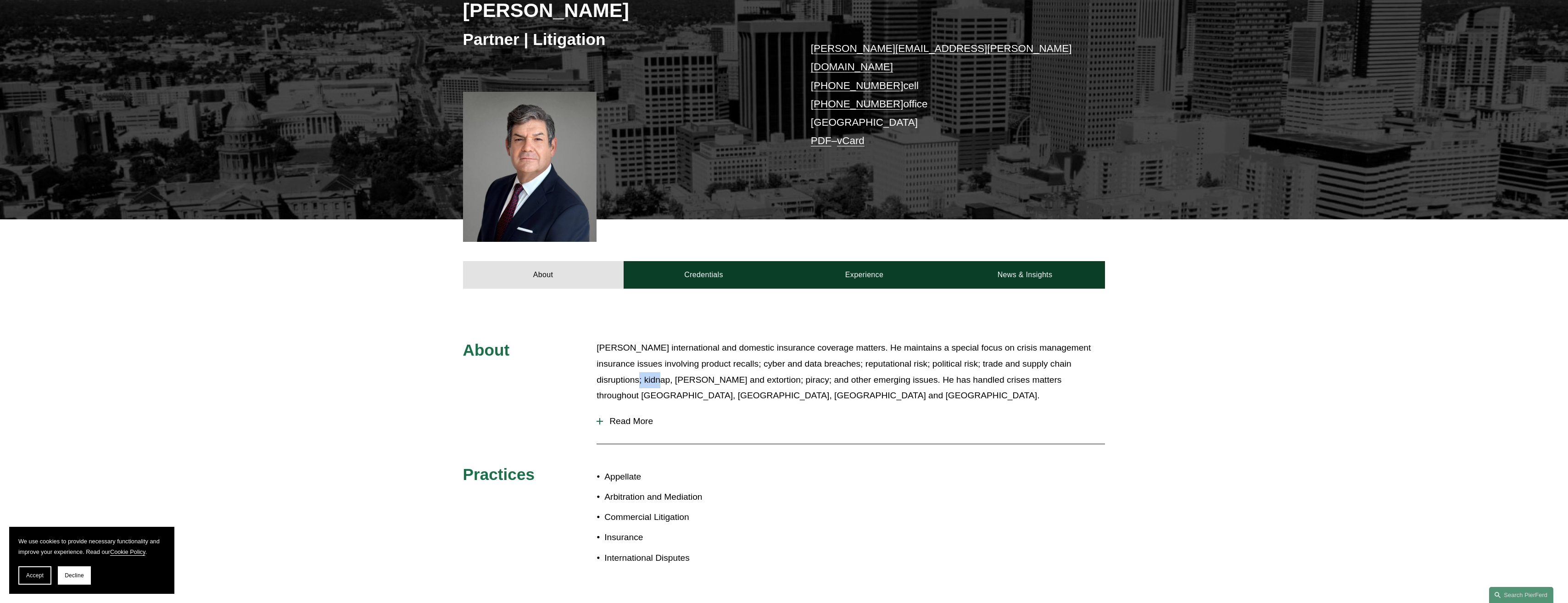
click at [665, 360] on p "Joe handles international and domestic insurance coverage matters. He maintains…" at bounding box center [850, 372] width 509 height 63
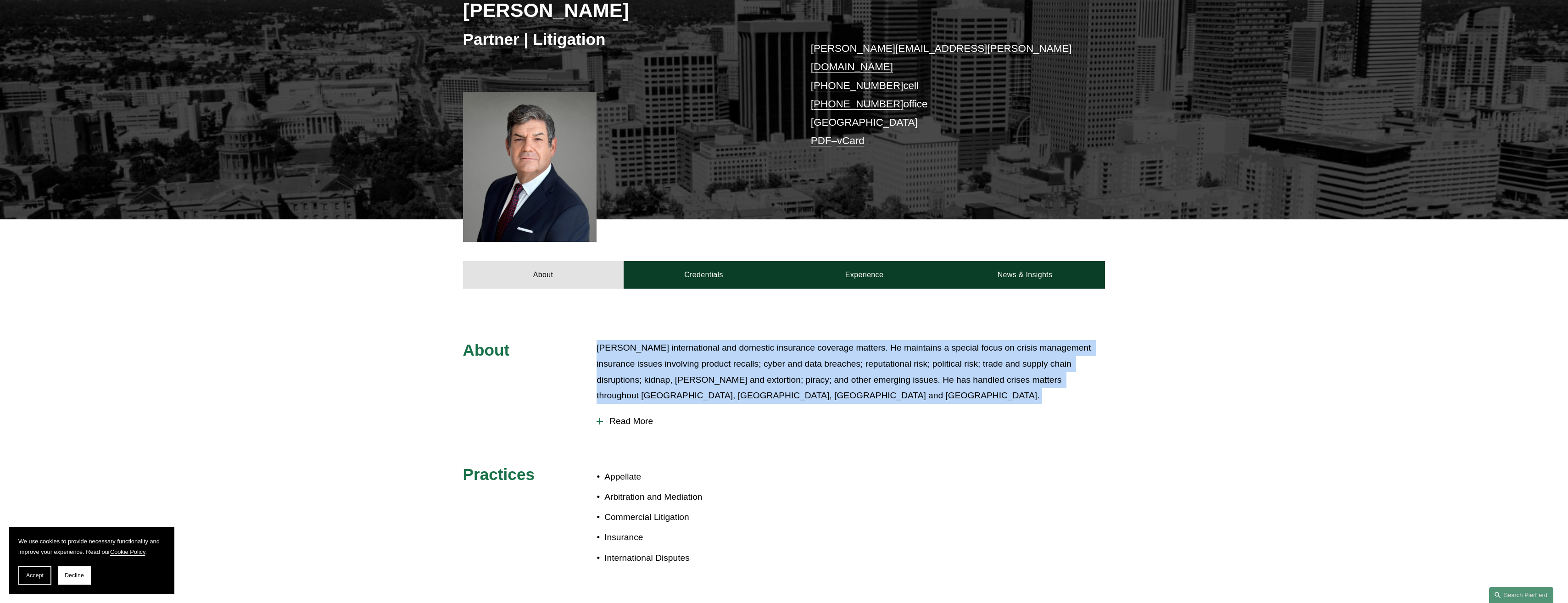
click at [664, 360] on p "Joe handles international and domestic insurance coverage matters. He maintains…" at bounding box center [850, 372] width 509 height 63
drag, startPoint x: 664, startPoint y: 360, endPoint x: 636, endPoint y: 356, distance: 28.3
click at [636, 356] on p "Joe handles international and domestic insurance coverage matters. He maintains…" at bounding box center [850, 372] width 509 height 63
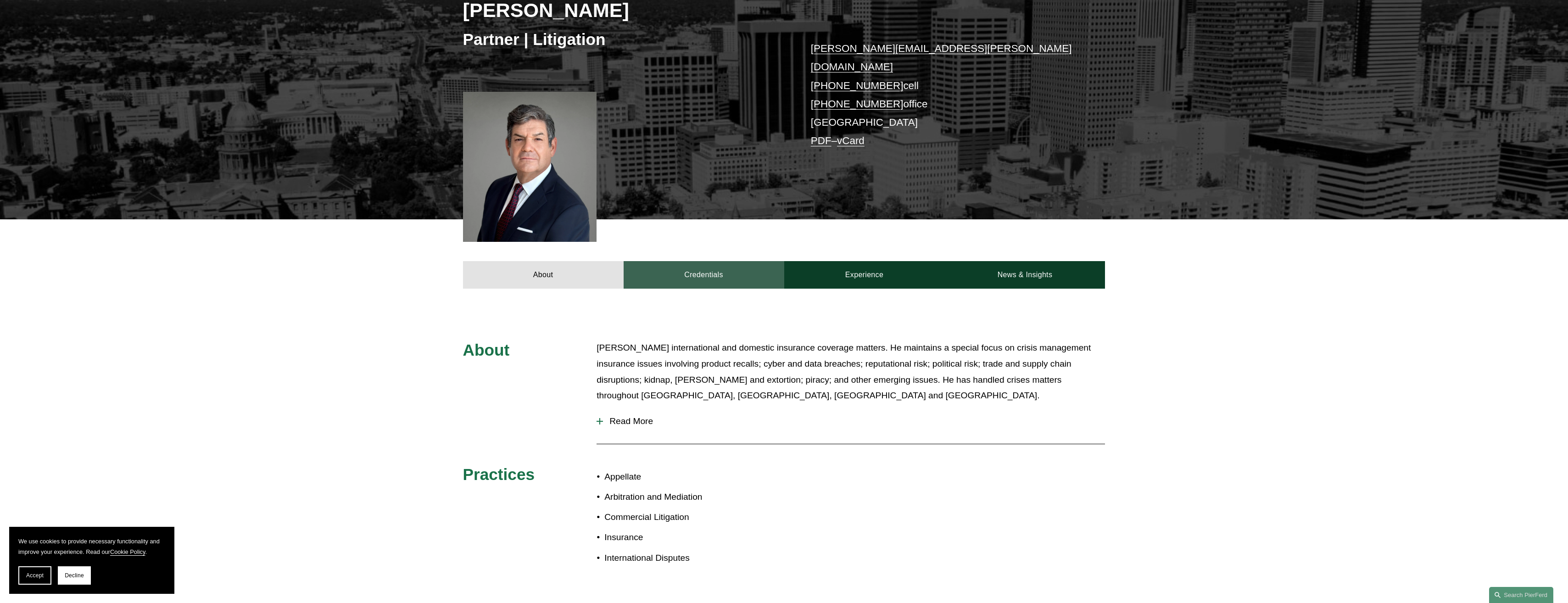
click at [684, 261] on link "Credentials" at bounding box center [704, 275] width 161 height 27
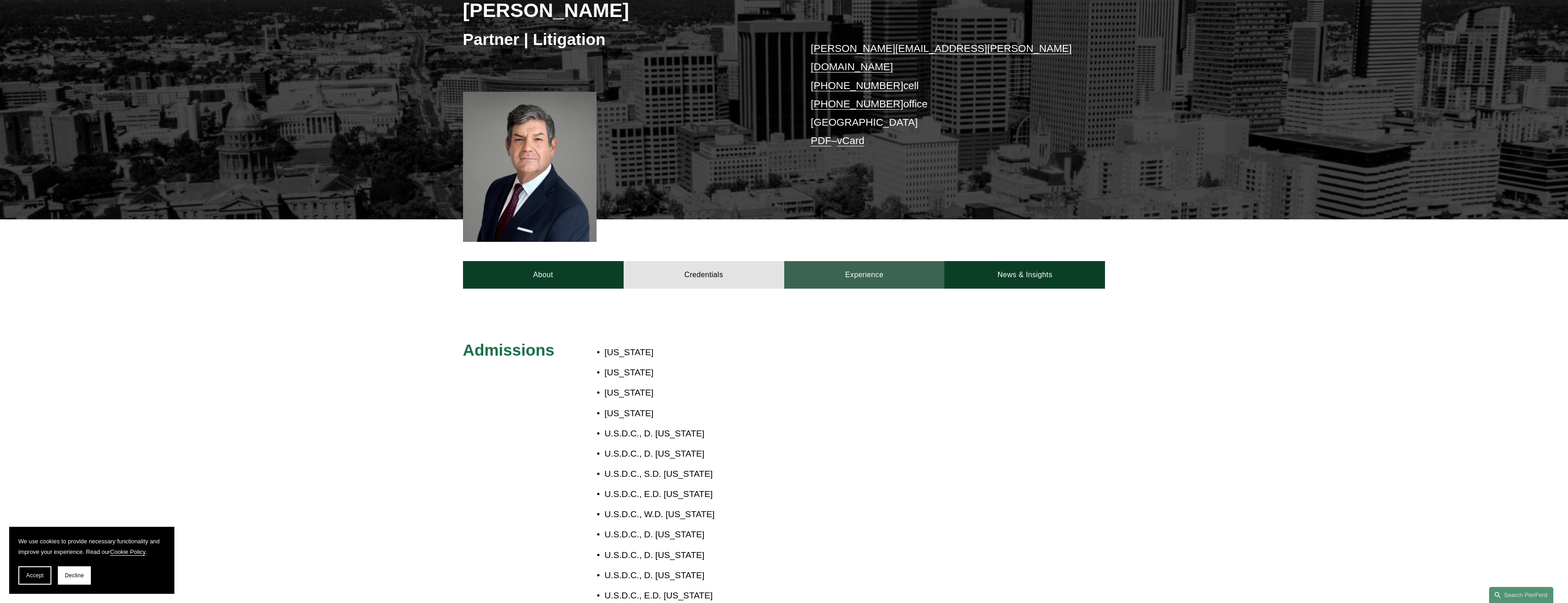
click at [868, 261] on link "Experience" at bounding box center [864, 275] width 161 height 27
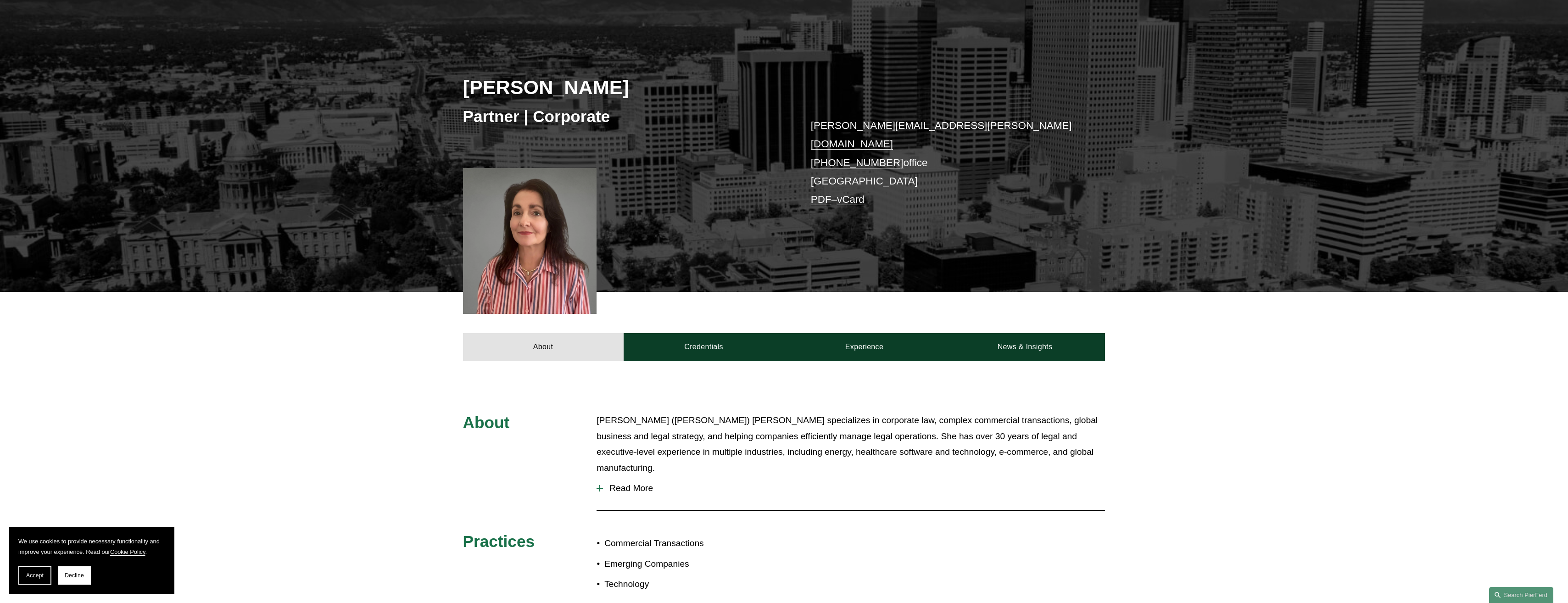
scroll to position [230, 0]
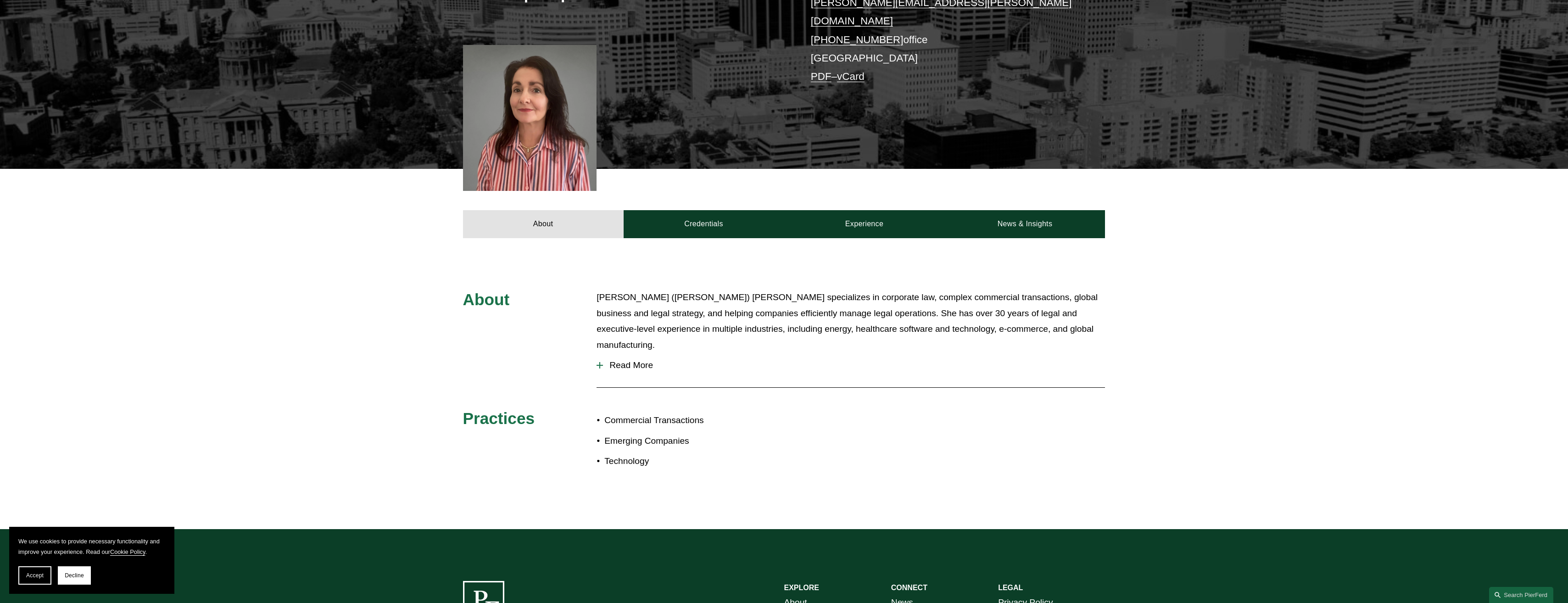
click at [783, 314] on p "[PERSON_NAME] ([PERSON_NAME]) [PERSON_NAME] specializes in corporate law, compl…" at bounding box center [850, 321] width 509 height 63
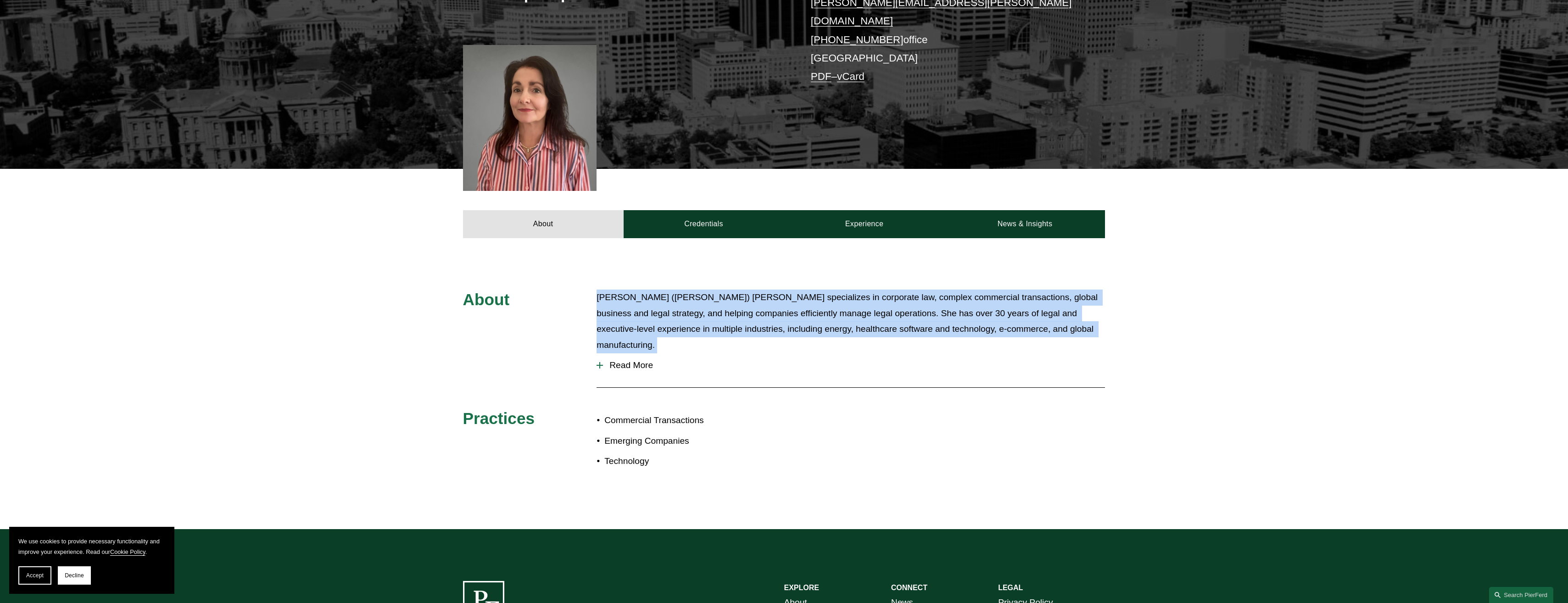
click at [783, 314] on p "[PERSON_NAME] ([PERSON_NAME]) [PERSON_NAME] specializes in corporate law, compl…" at bounding box center [850, 321] width 509 height 63
drag, startPoint x: 783, startPoint y: 314, endPoint x: 760, endPoint y: 314, distance: 23.0
click at [760, 314] on p "[PERSON_NAME] ([PERSON_NAME]) [PERSON_NAME] specializes in corporate law, compl…" at bounding box center [850, 321] width 509 height 63
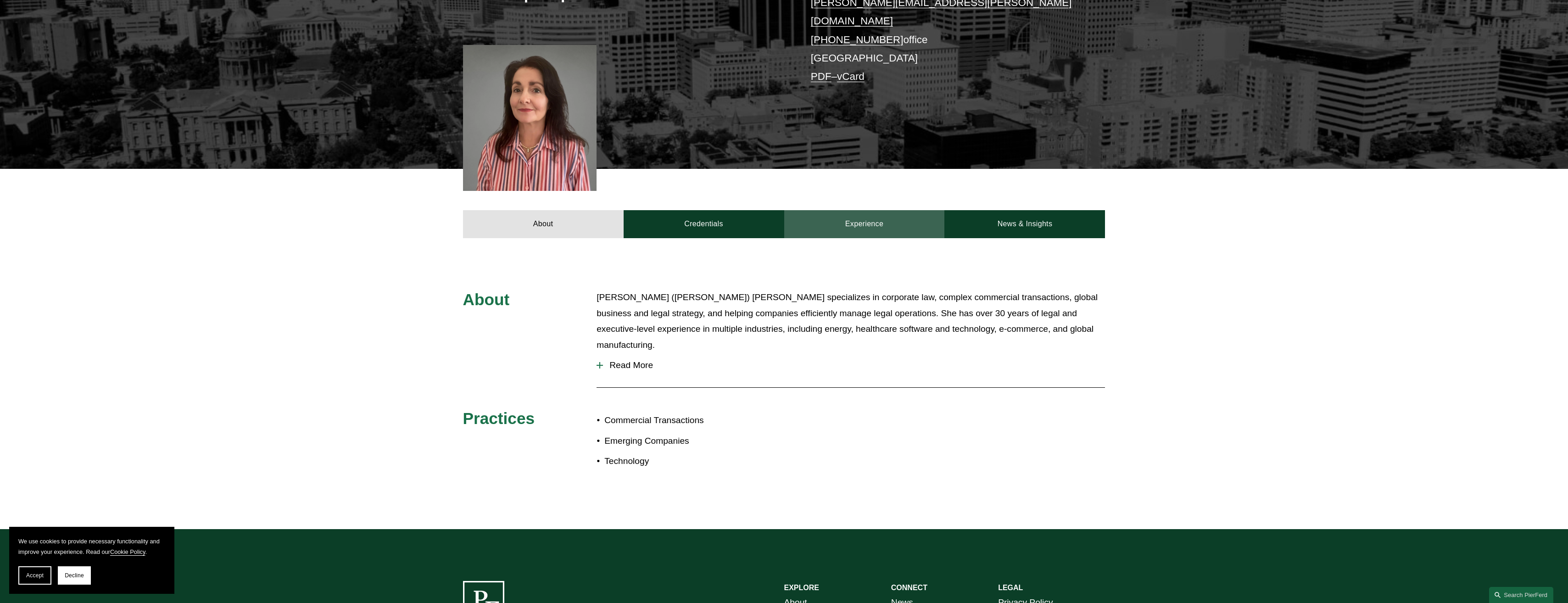
click at [856, 212] on link "Experience" at bounding box center [864, 224] width 161 height 27
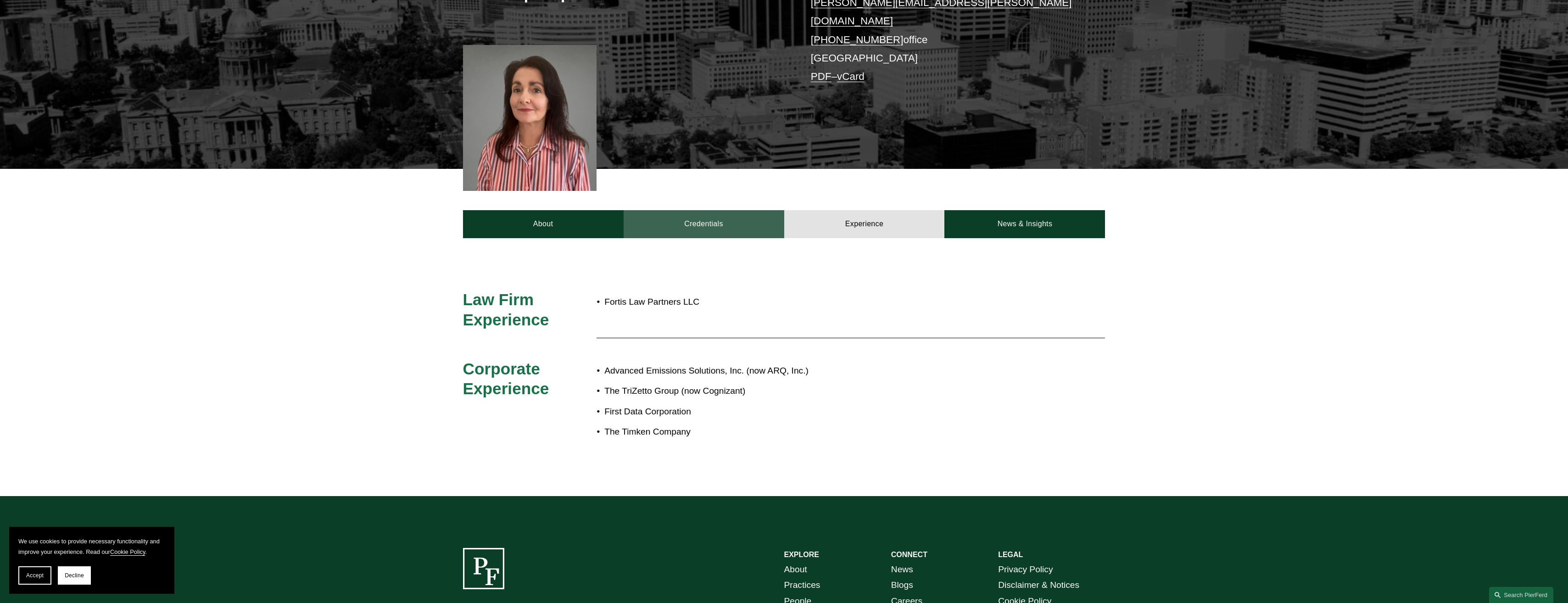
click at [692, 217] on link "Credentials" at bounding box center [704, 224] width 161 height 27
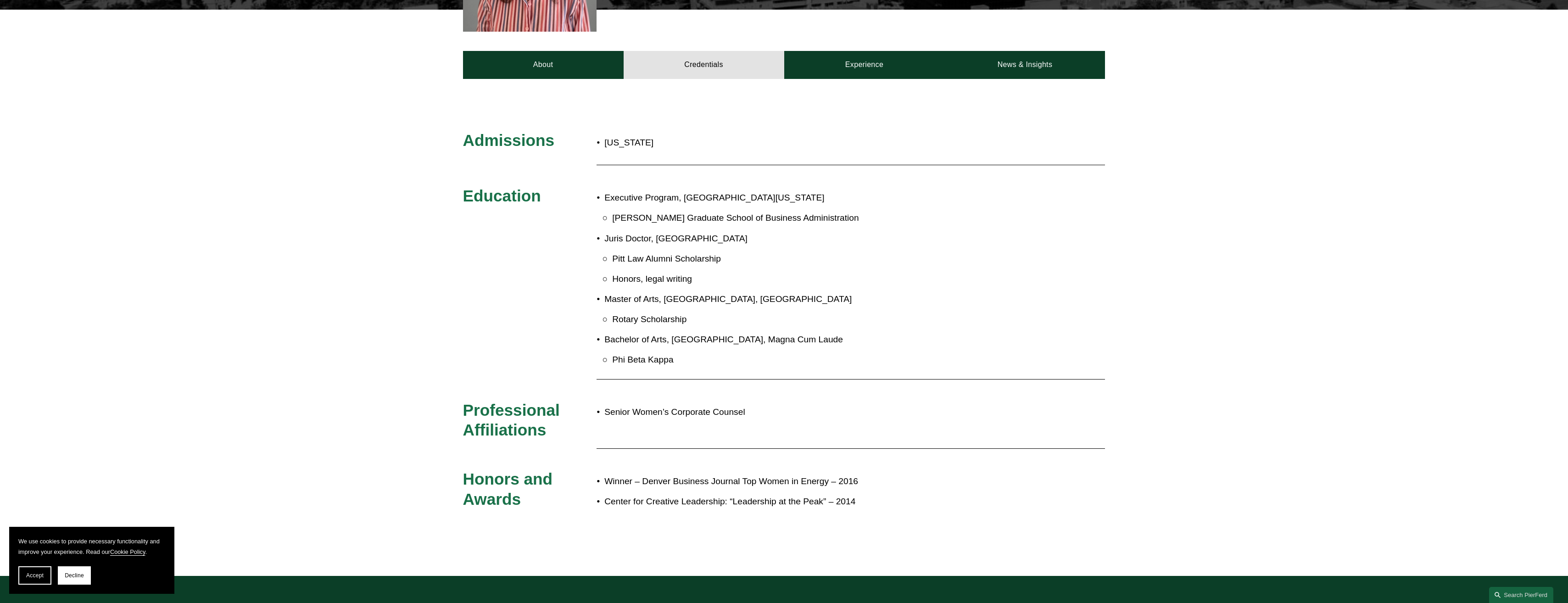
scroll to position [505, 0]
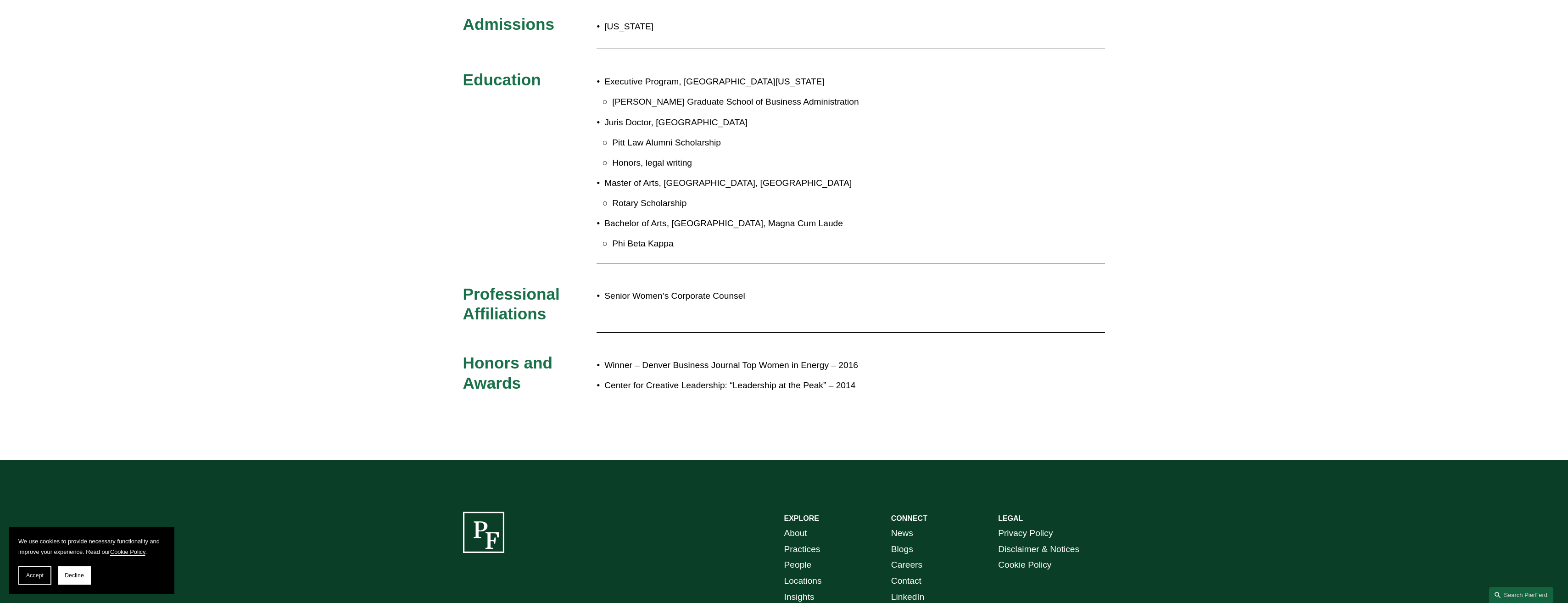
click at [675, 359] on p "Winner – Denver Business Journal Top Women in Energy – 2016" at bounding box center [814, 365] width 420 height 16
drag, startPoint x: 675, startPoint y: 359, endPoint x: 658, endPoint y: 367, distance: 18.8
click at [659, 377] on p "Center for Creative Leadership: “Leadership at the Peak” – 2014" at bounding box center [814, 385] width 420 height 16
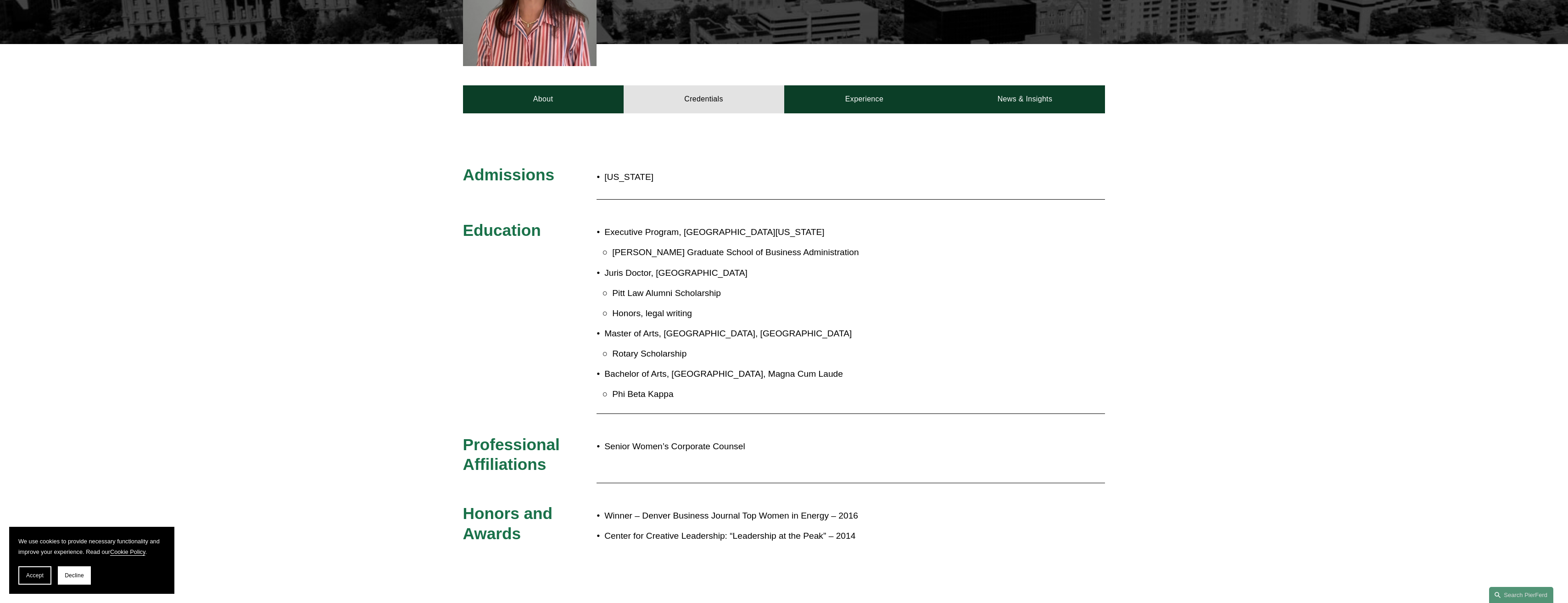
scroll to position [275, 0]
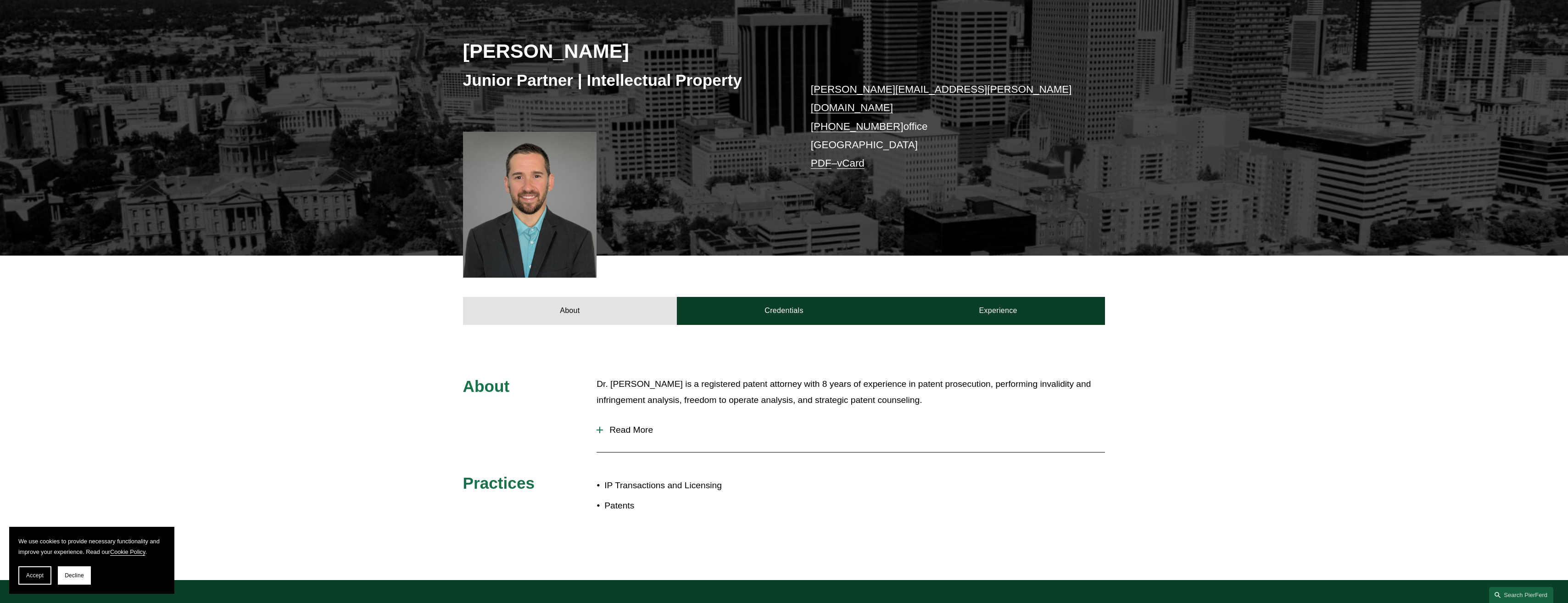
scroll to position [230, 0]
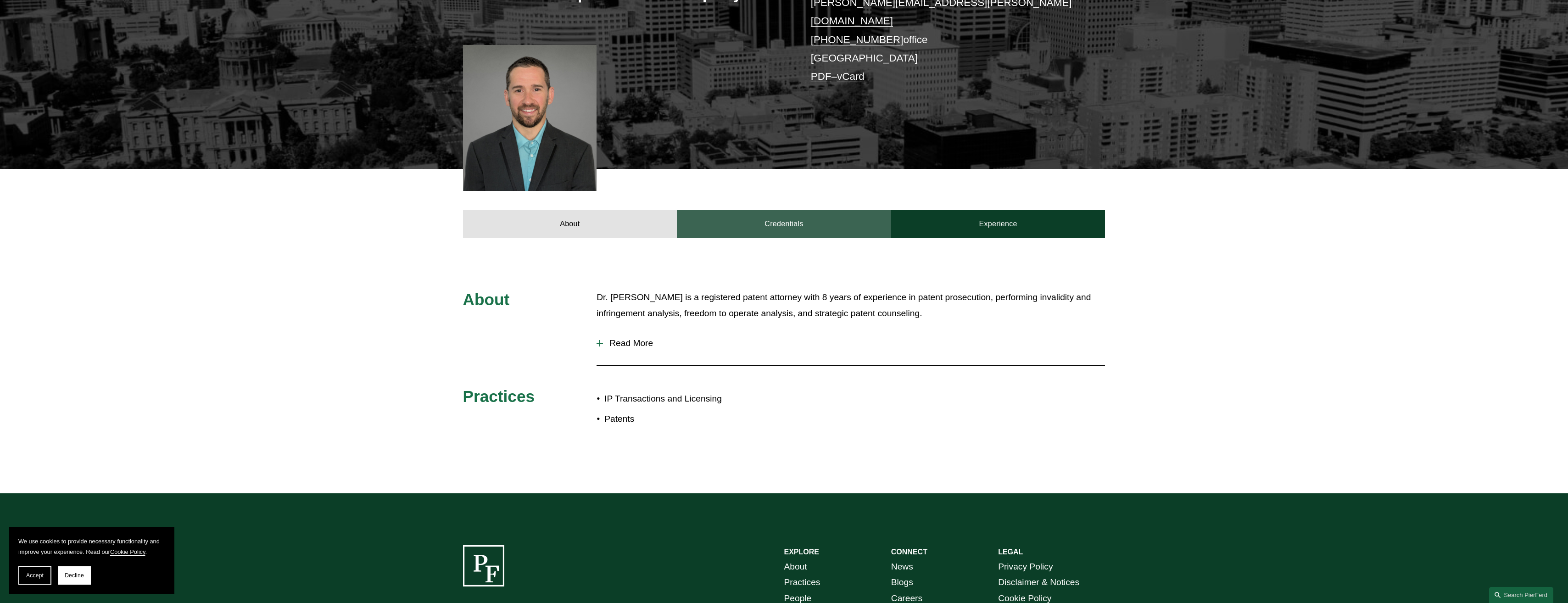
click at [739, 221] on link "Credentials" at bounding box center [784, 224] width 214 height 27
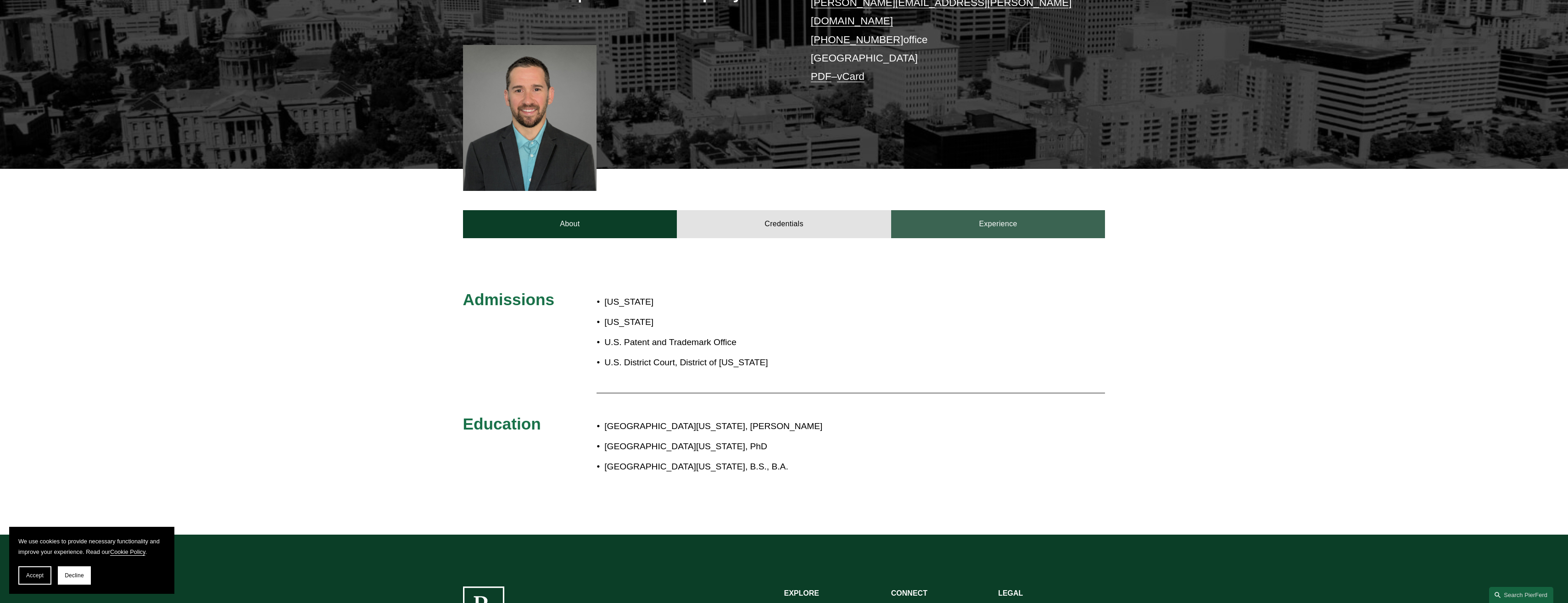
click at [965, 218] on link "Experience" at bounding box center [998, 224] width 214 height 27
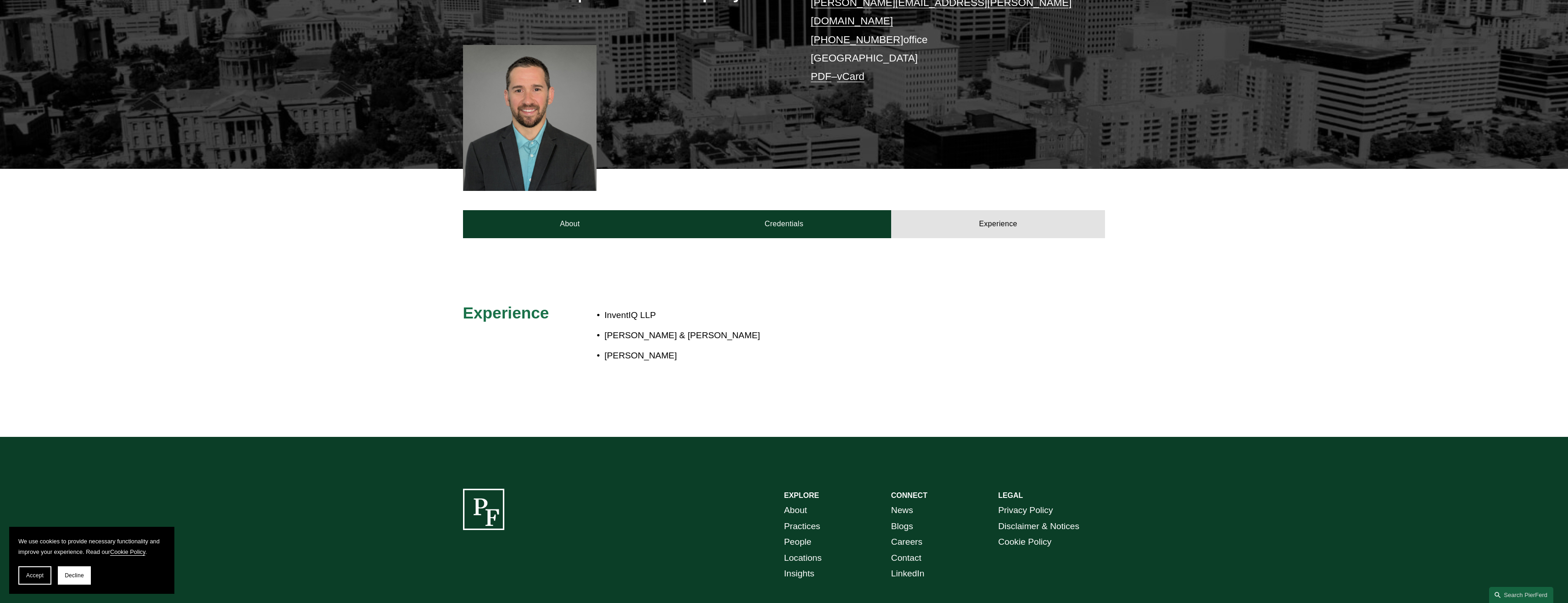
click at [658, 331] on p "Wilson Sonsini Goodrich & Rosati" at bounding box center [814, 336] width 420 height 16
drag, startPoint x: 658, startPoint y: 331, endPoint x: 645, endPoint y: 344, distance: 18.4
click at [646, 348] on p "Haynes Boone" at bounding box center [814, 356] width 420 height 16
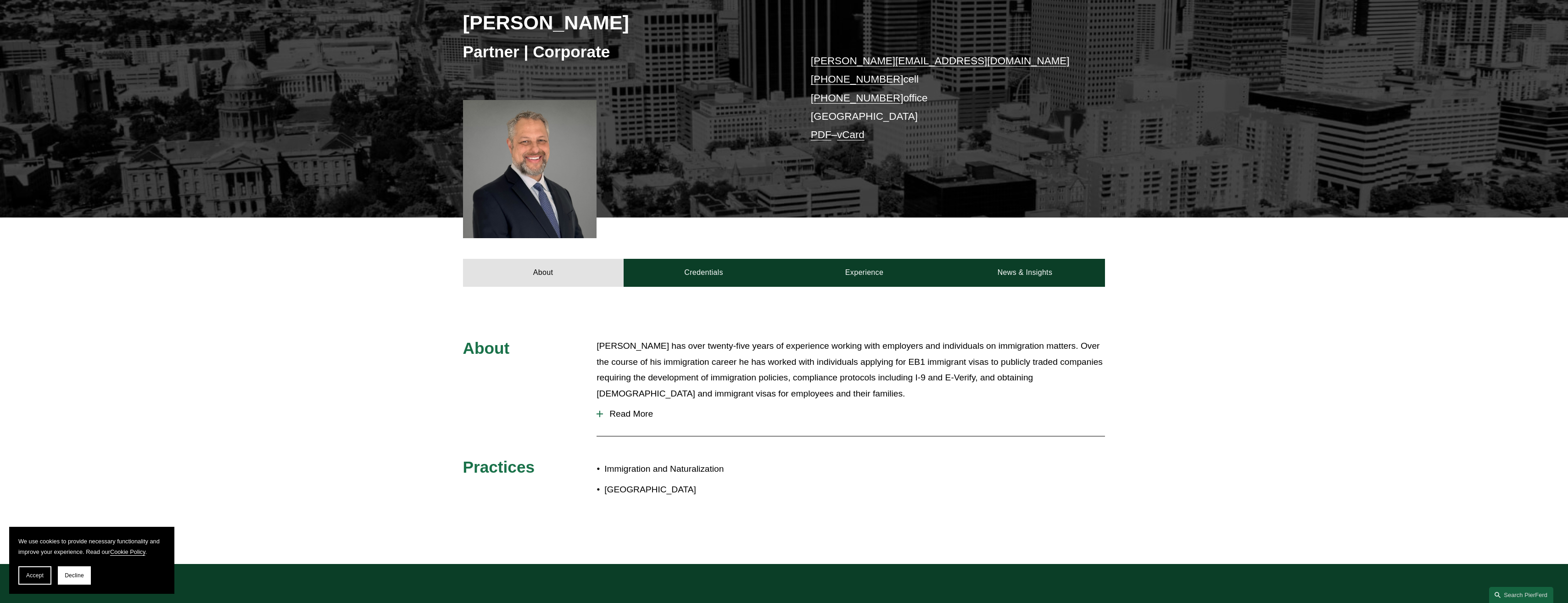
scroll to position [184, 0]
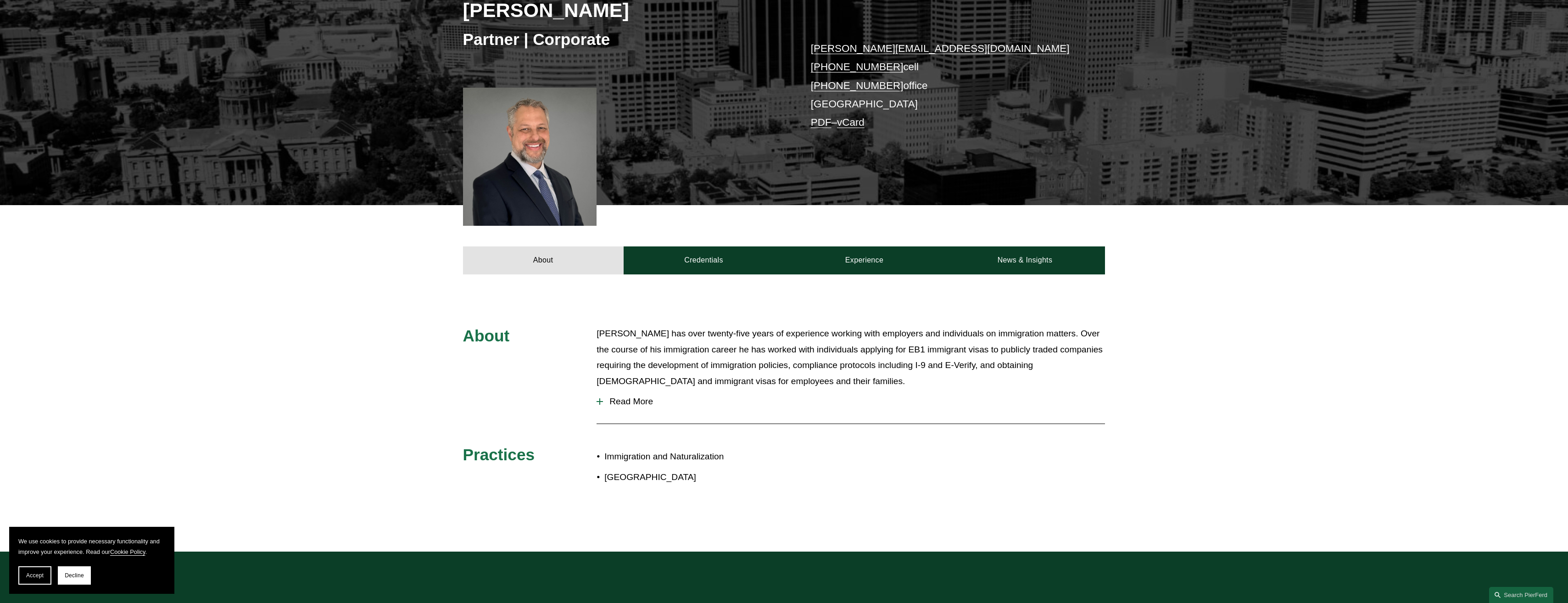
click at [692, 324] on div "About [PERSON_NAME] has over twenty-five years of experience working with emplo…" at bounding box center [784, 413] width 1568 height 278
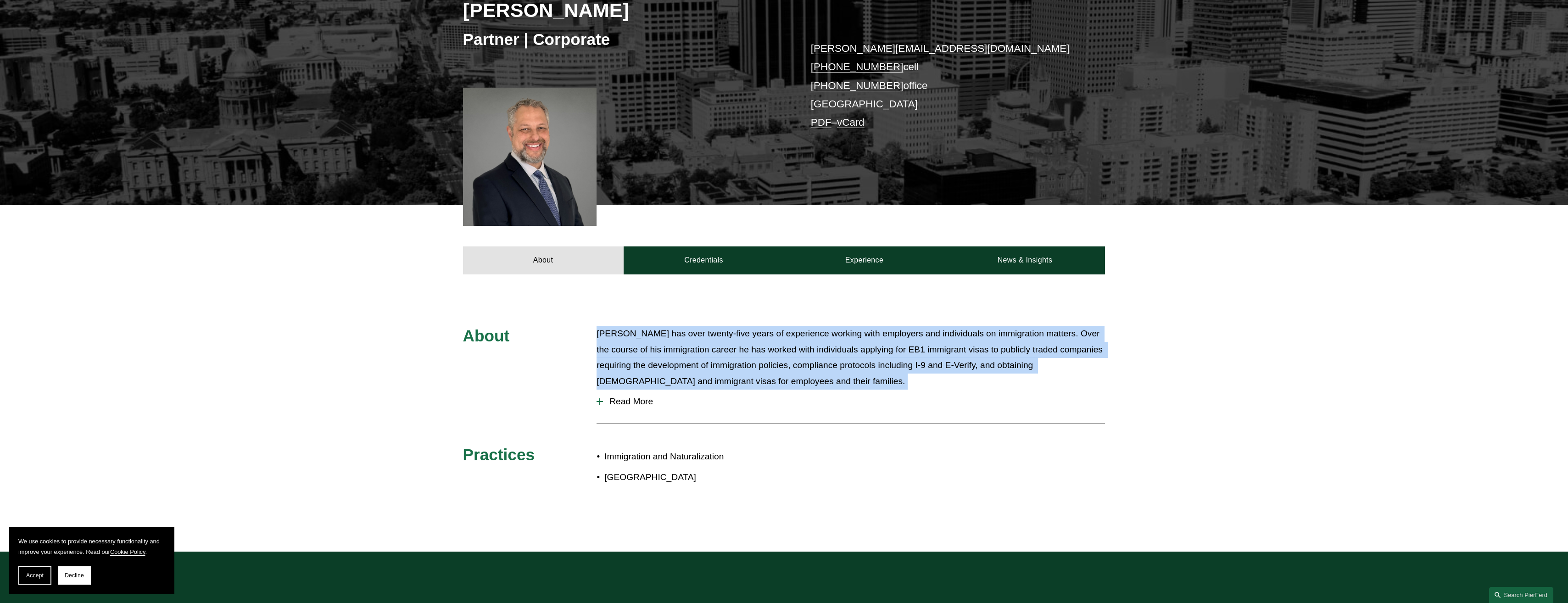
click at [692, 324] on div "About [PERSON_NAME] has over twenty-five years of experience working with emplo…" at bounding box center [784, 413] width 1568 height 278
drag, startPoint x: 692, startPoint y: 324, endPoint x: 692, endPoint y: 337, distance: 13.0
click at [692, 337] on p "[PERSON_NAME] has over twenty-five years of experience working with employers a…" at bounding box center [850, 357] width 509 height 63
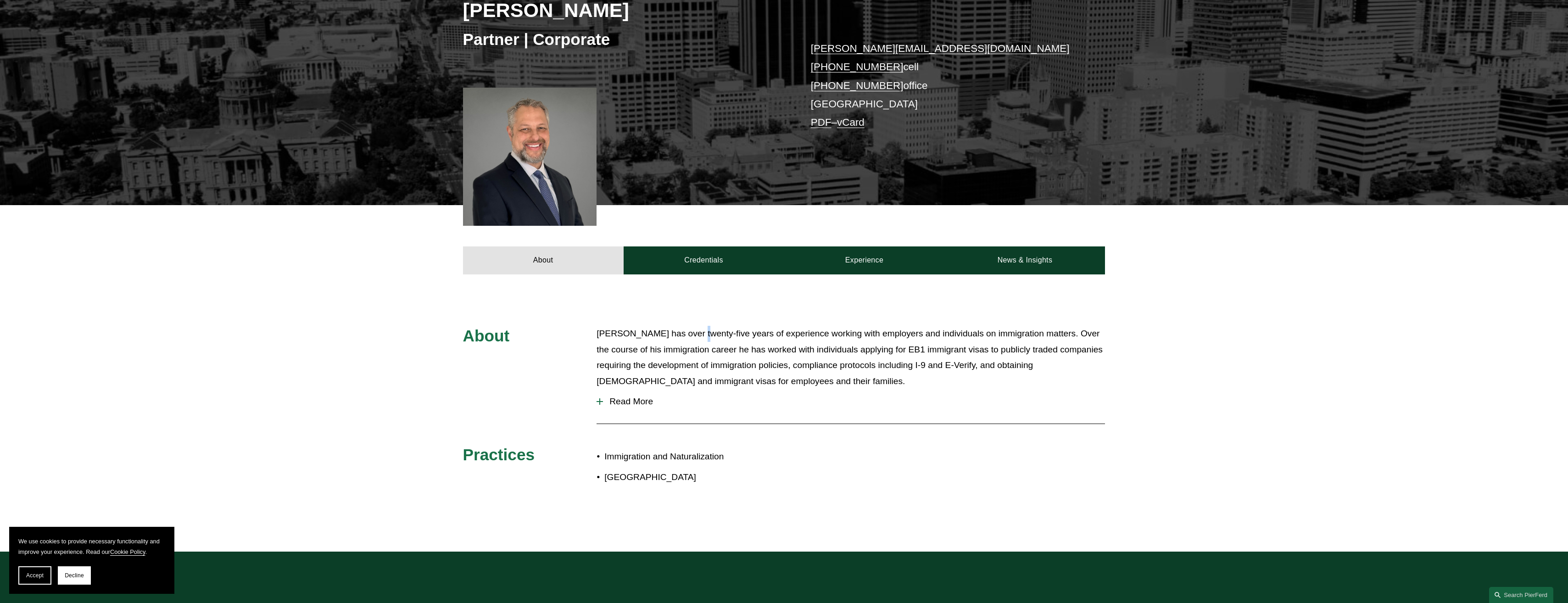
click at [692, 337] on p "[PERSON_NAME] has over twenty-five years of experience working with employers a…" at bounding box center [850, 357] width 509 height 63
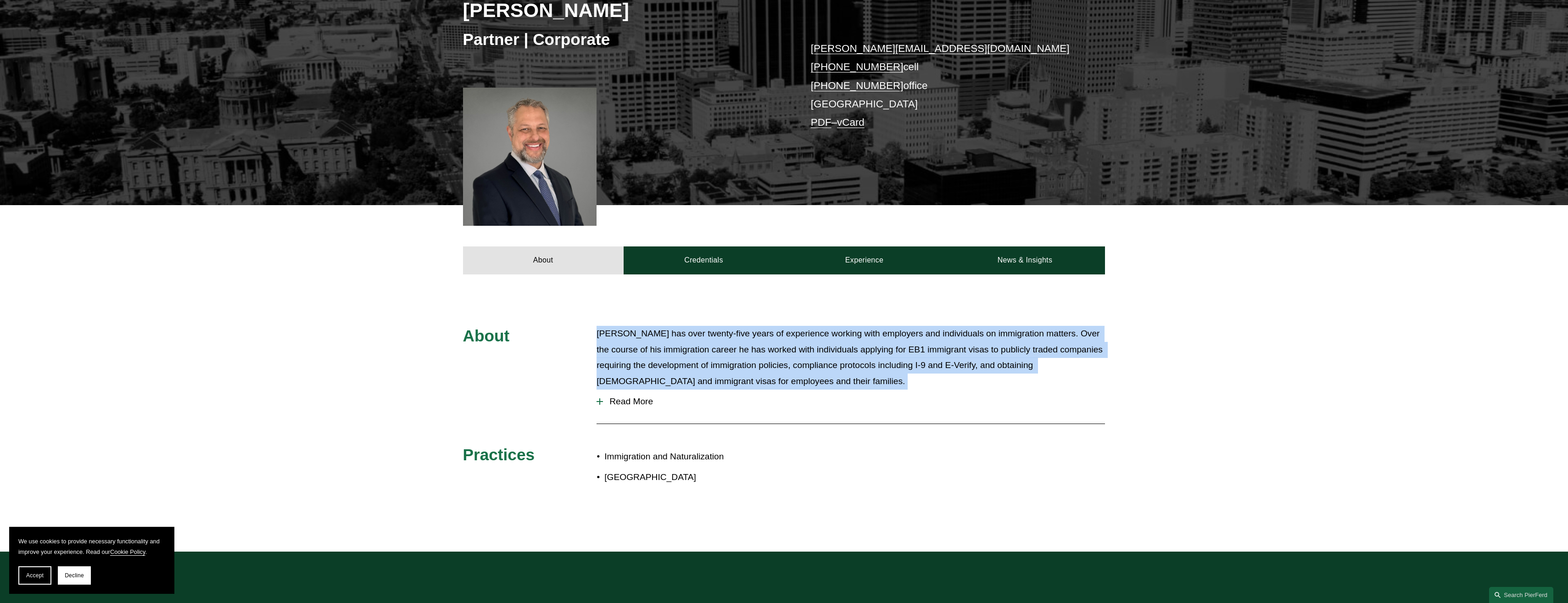
click at [692, 337] on p "[PERSON_NAME] has over twenty-five years of experience working with employers a…" at bounding box center [850, 357] width 509 height 63
drag, startPoint x: 692, startPoint y: 337, endPoint x: 777, endPoint y: 340, distance: 85.1
click at [770, 359] on p "[PERSON_NAME] has over twenty-five years of experience working with employers a…" at bounding box center [850, 357] width 509 height 63
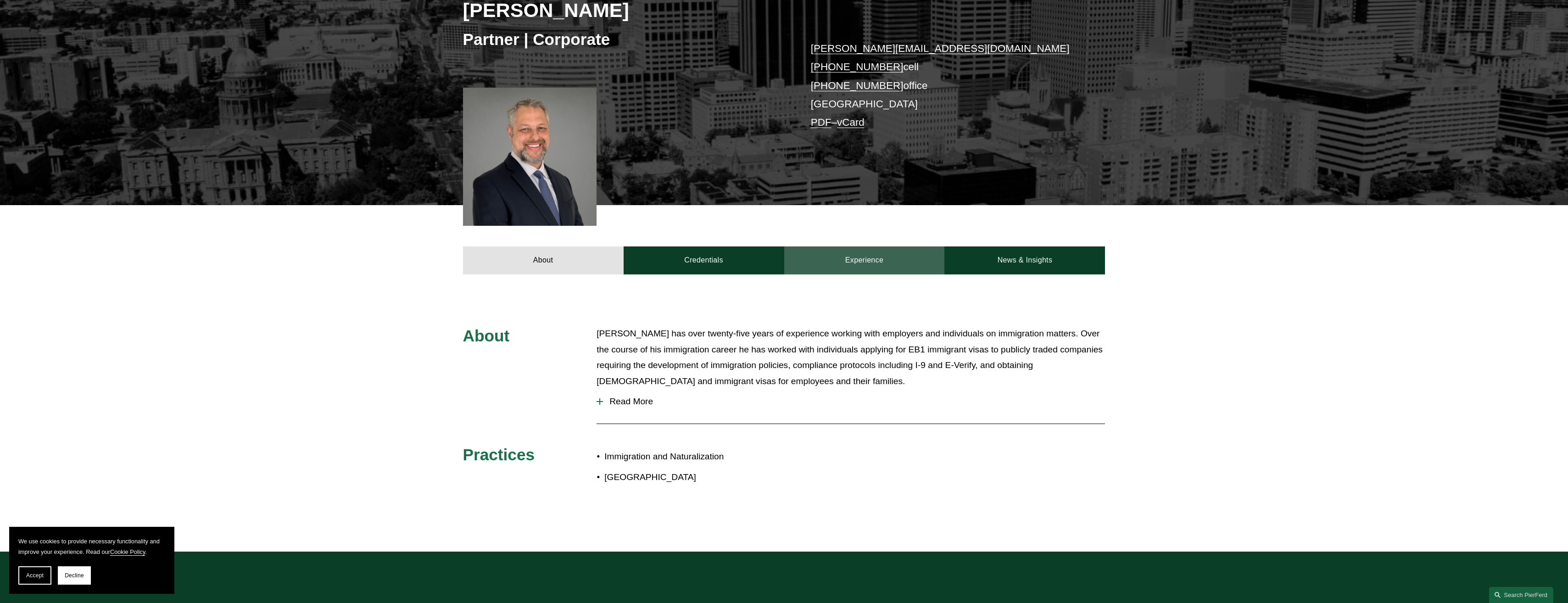
click at [862, 262] on link "Experience" at bounding box center [864, 260] width 161 height 27
